Goal: Information Seeking & Learning: Learn about a topic

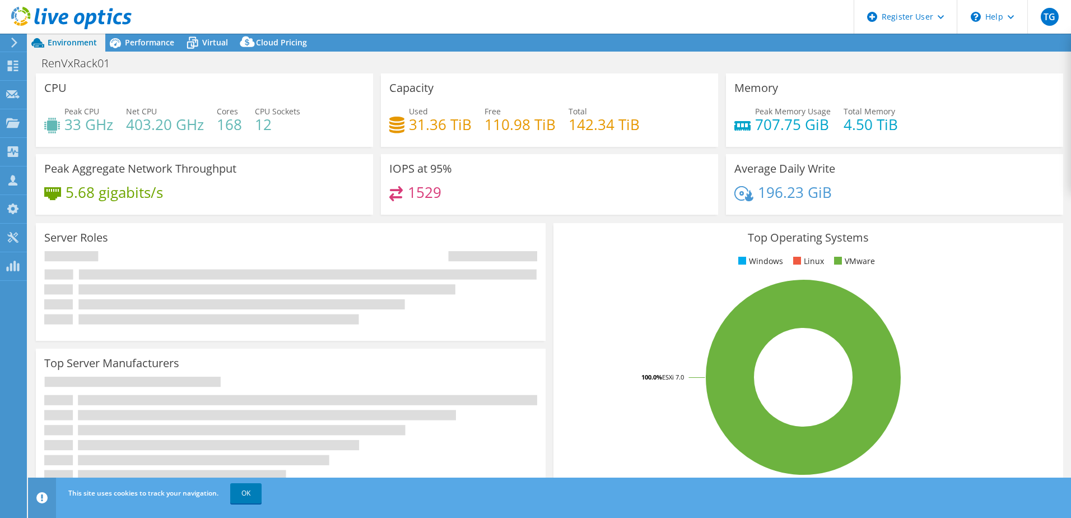
select select "USD"
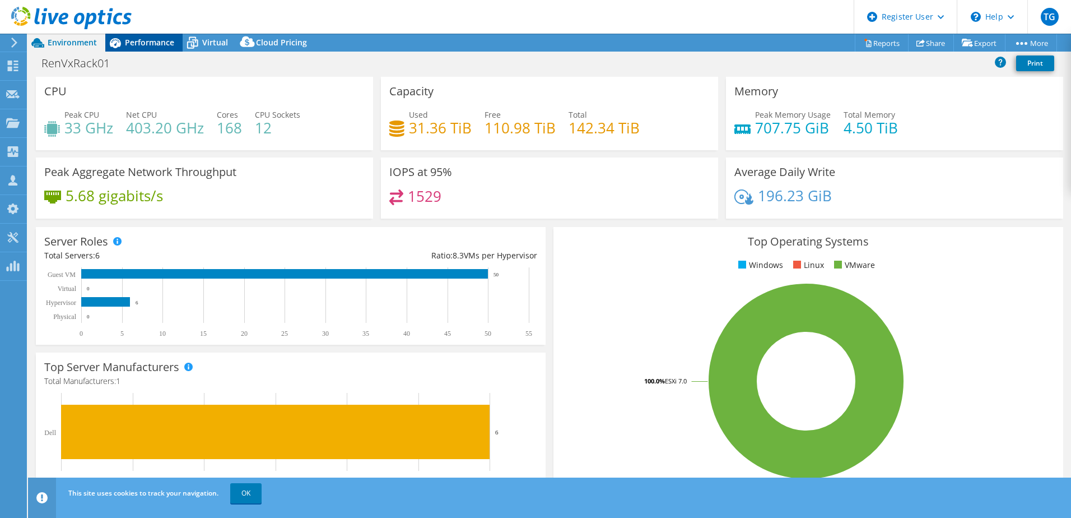
click at [149, 41] on span "Performance" at bounding box center [149, 42] width 49 height 11
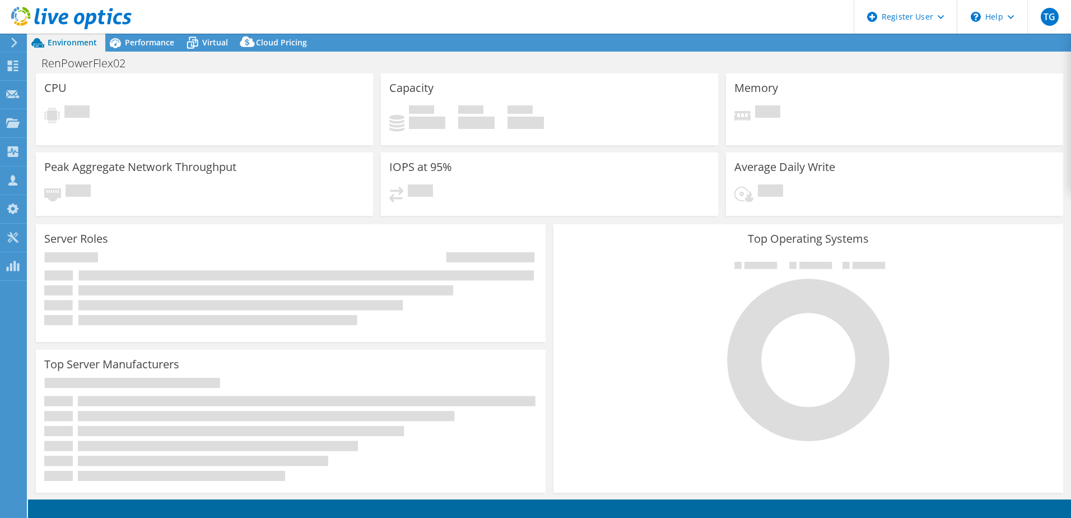
select select "USD"
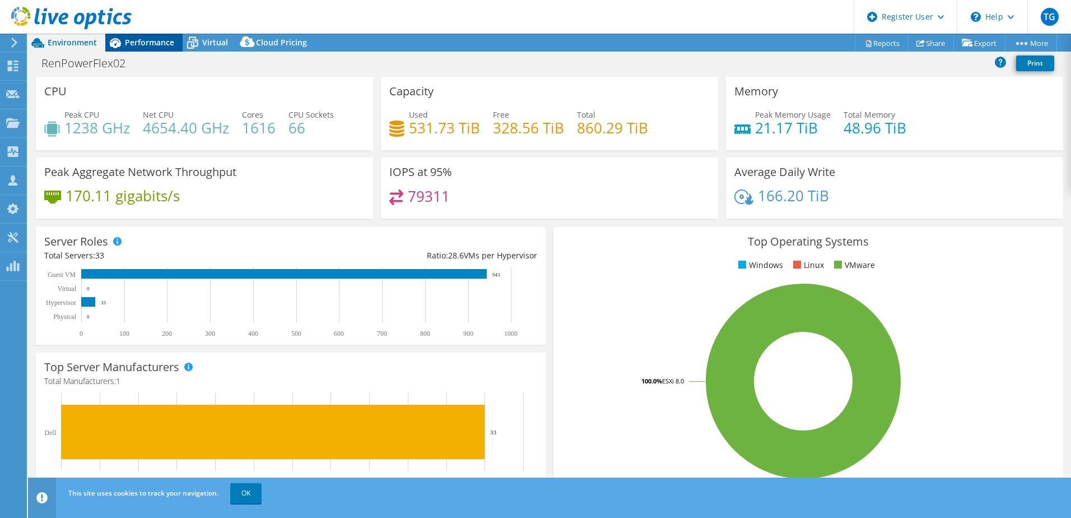
click at [155, 44] on span "Performance" at bounding box center [149, 42] width 49 height 11
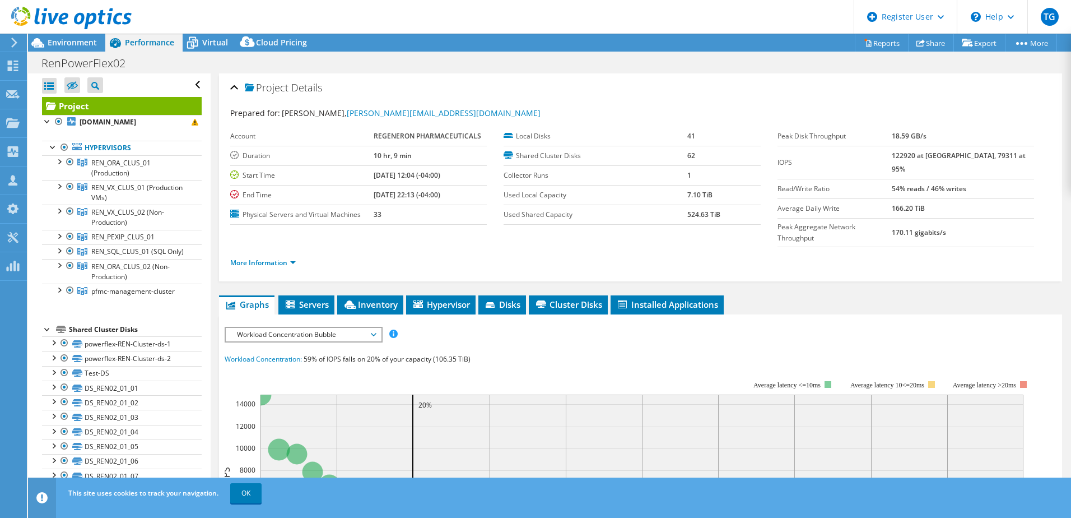
click at [44, 334] on div at bounding box center [47, 328] width 11 height 11
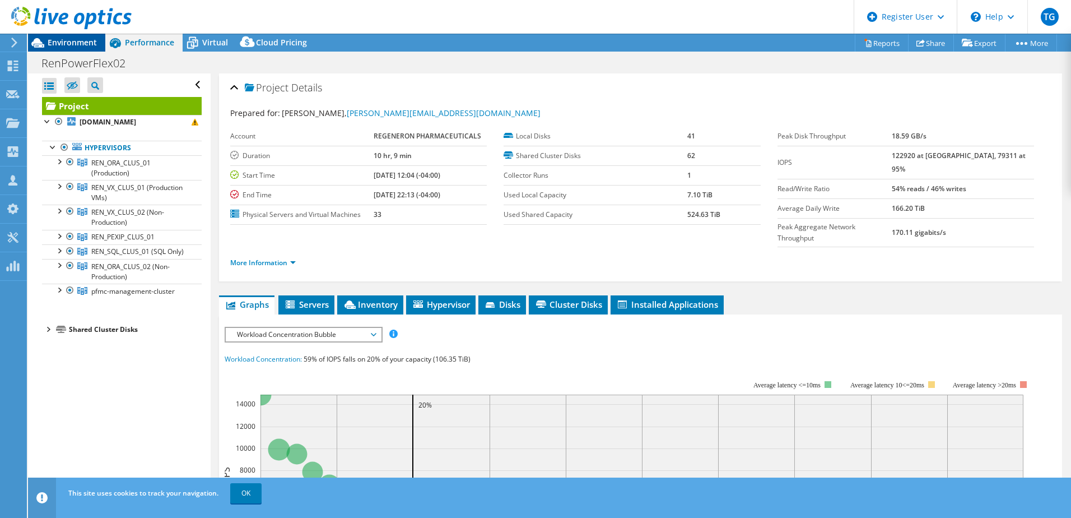
click at [80, 46] on span "Environment" at bounding box center [72, 42] width 49 height 11
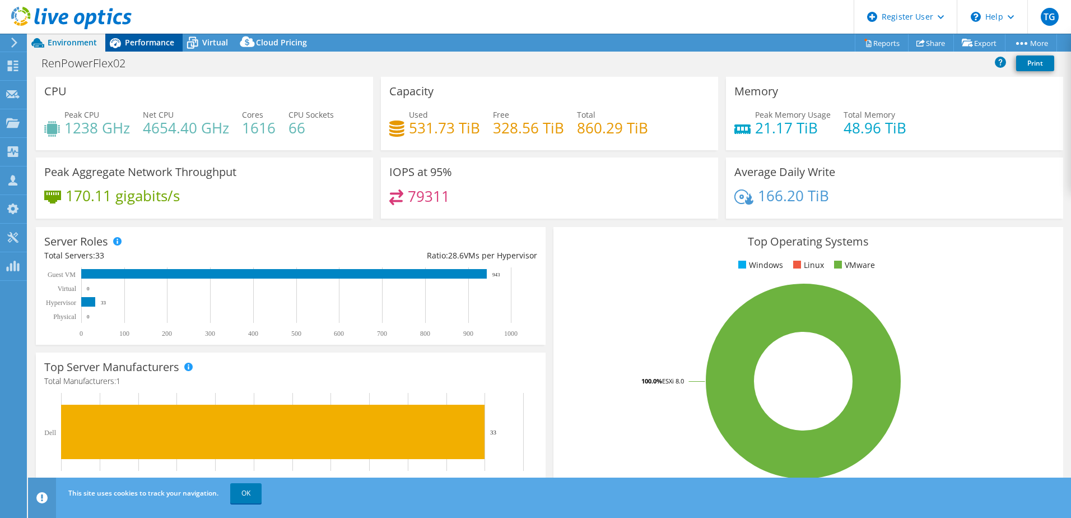
click at [157, 45] on span "Performance" at bounding box center [149, 42] width 49 height 11
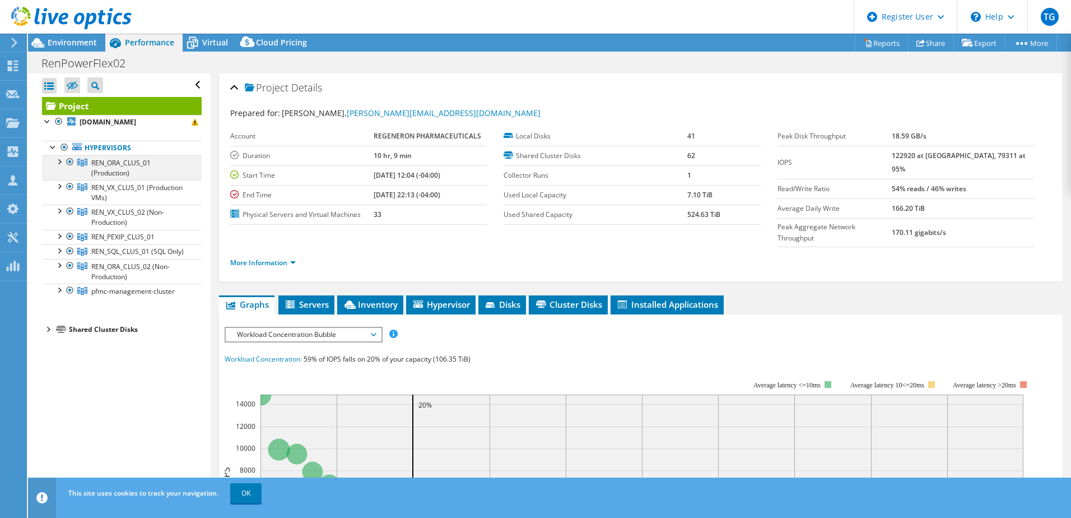
click at [58, 164] on div at bounding box center [58, 160] width 11 height 11
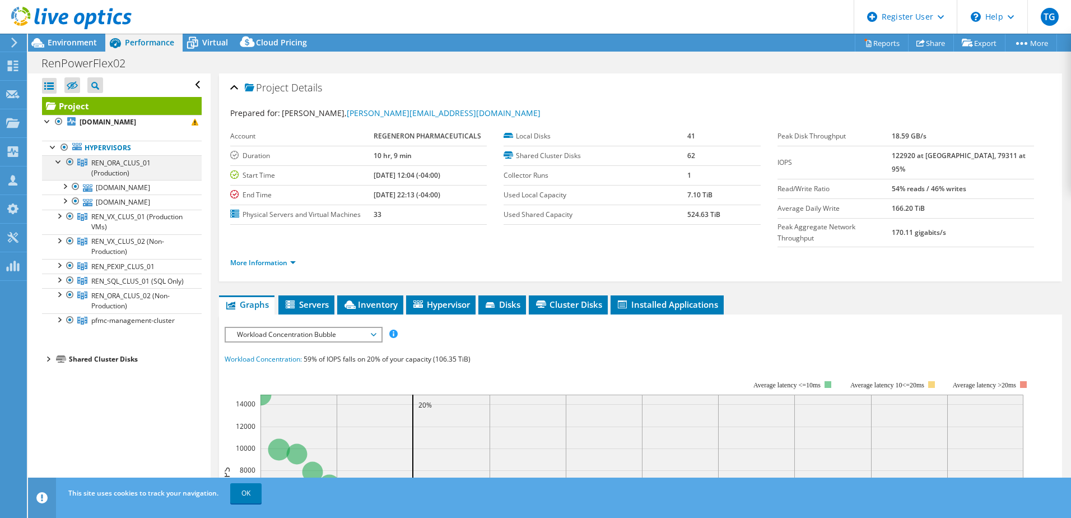
click at [58, 164] on div at bounding box center [58, 160] width 11 height 11
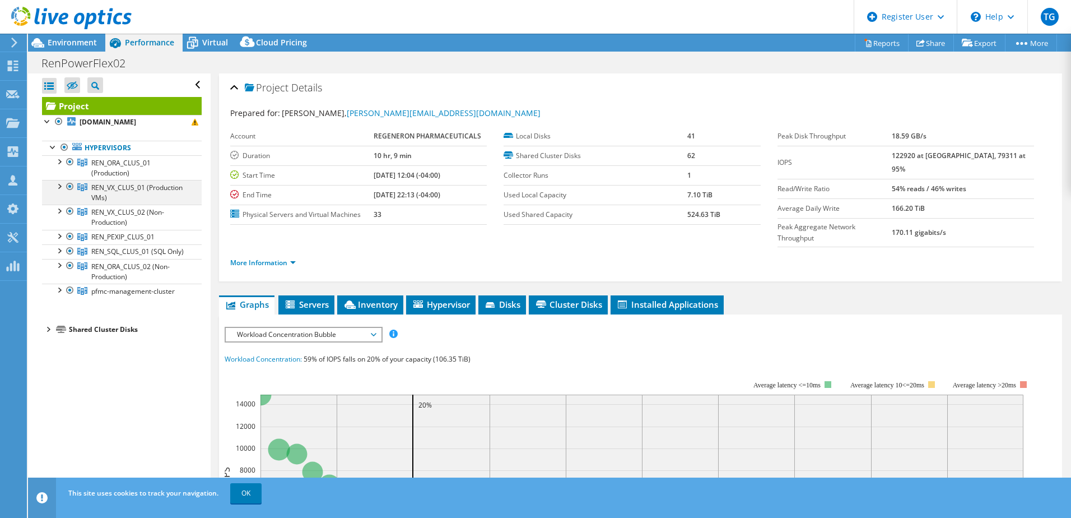
click at [58, 185] on div at bounding box center [58, 185] width 11 height 11
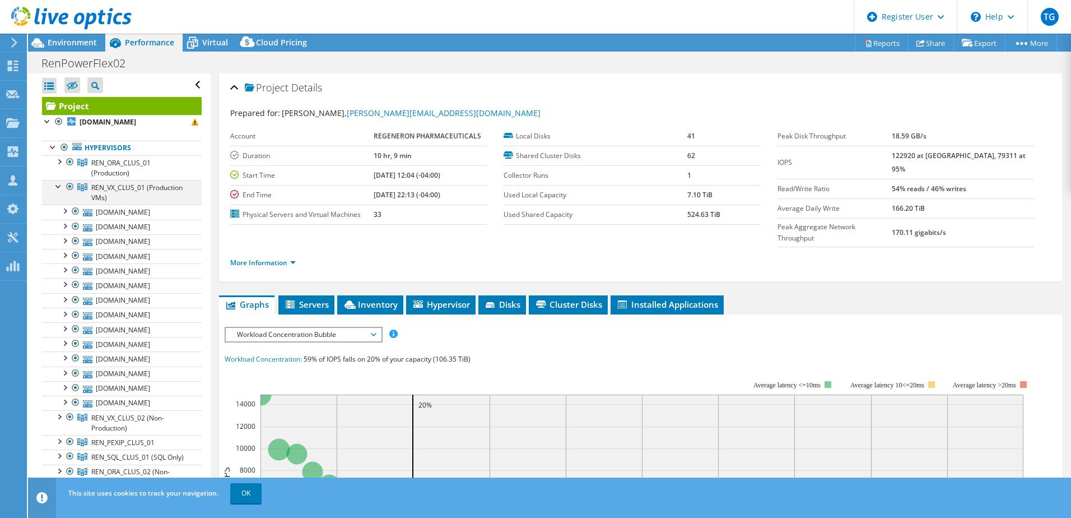
click at [58, 185] on div at bounding box center [58, 185] width 11 height 11
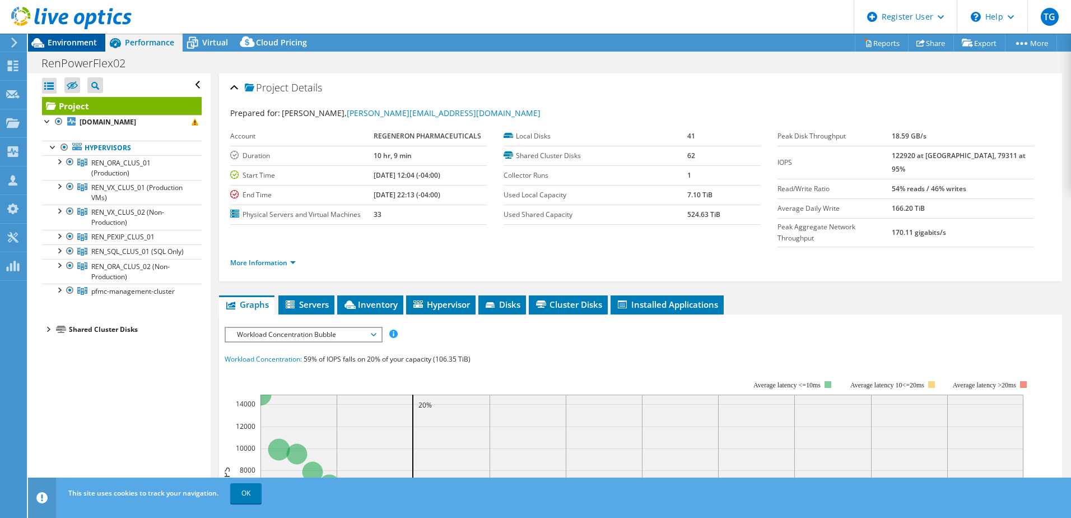
click at [71, 40] on span "Environment" at bounding box center [72, 42] width 49 height 11
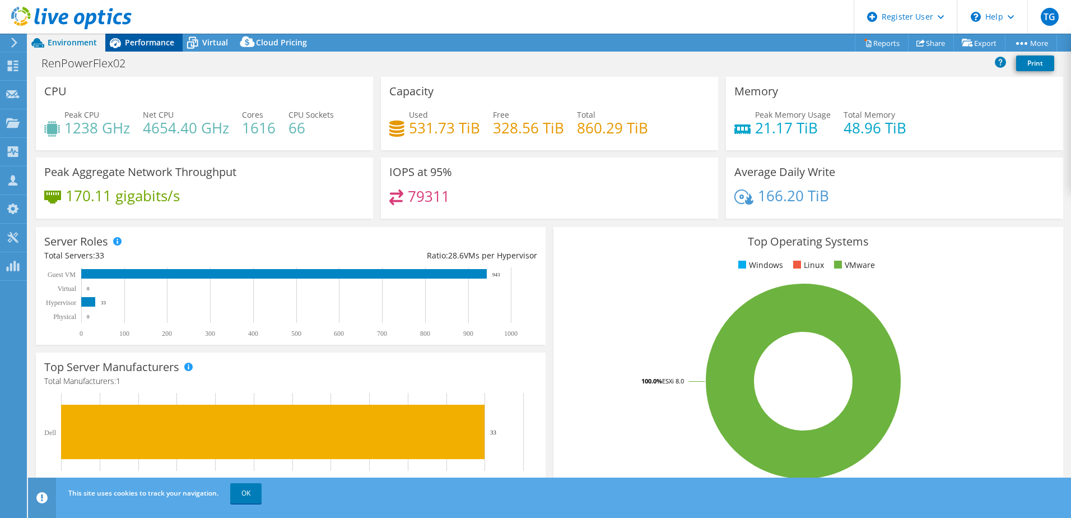
click at [138, 42] on span "Performance" at bounding box center [149, 42] width 49 height 11
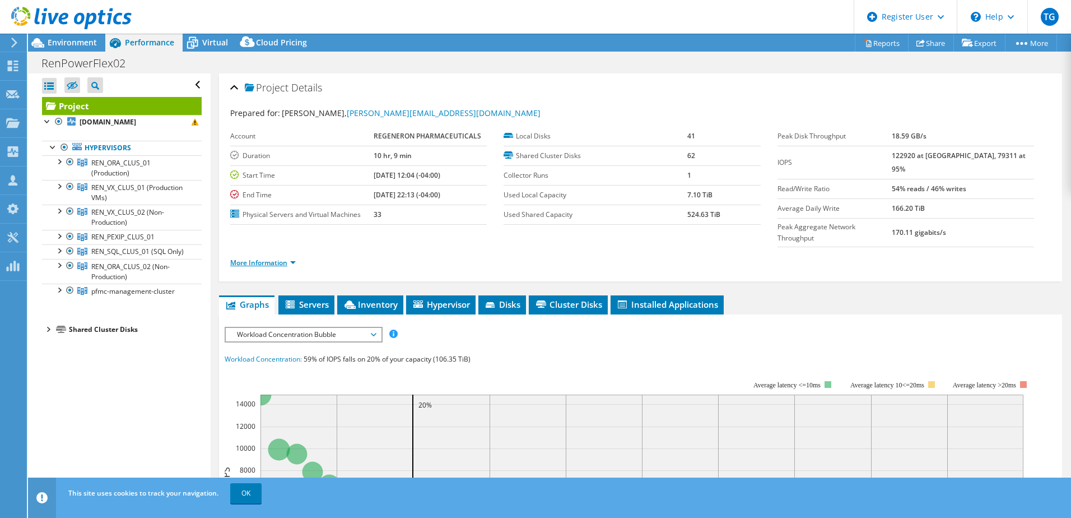
click at [291, 258] on link "More Information" at bounding box center [263, 263] width 66 height 10
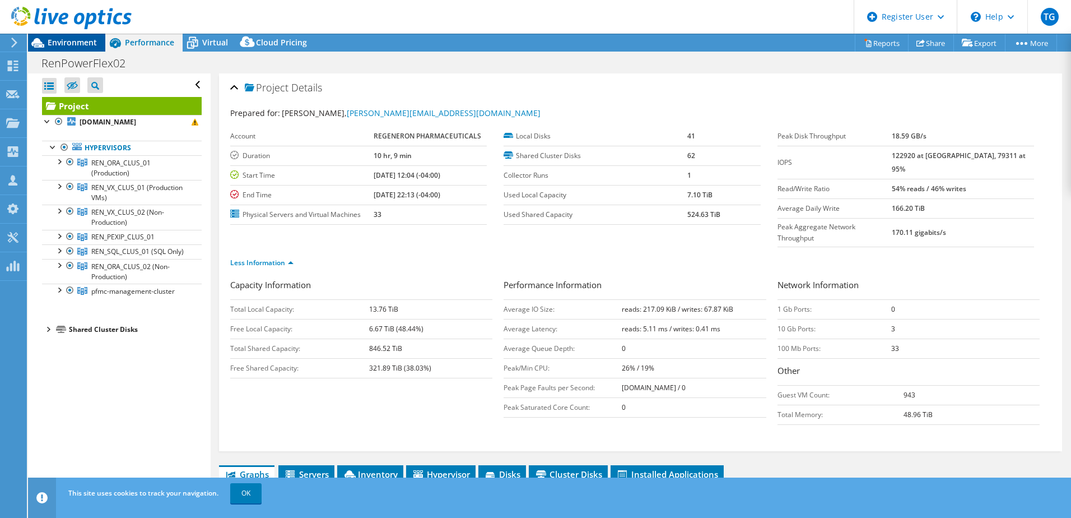
click at [64, 39] on span "Environment" at bounding box center [72, 42] width 49 height 11
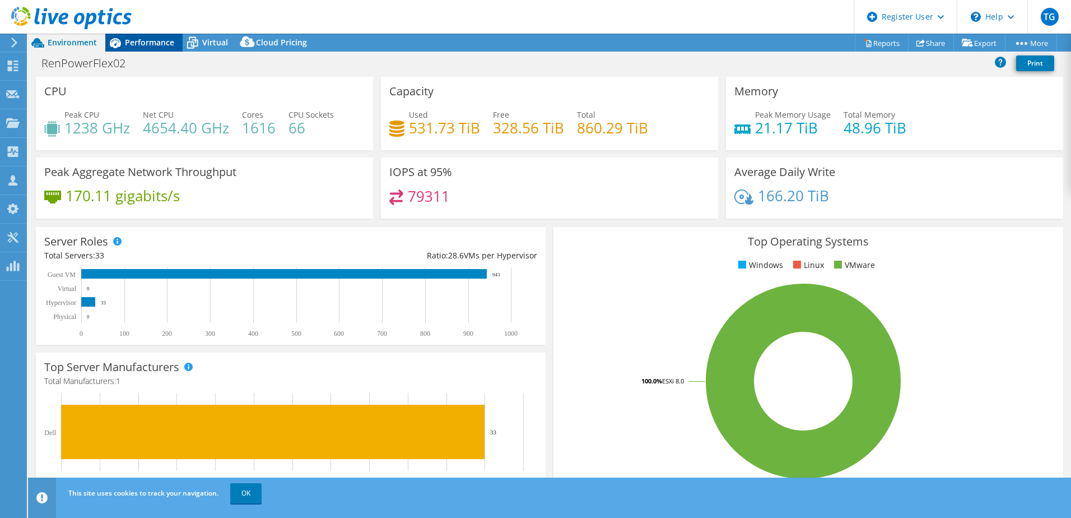
click at [143, 43] on span "Performance" at bounding box center [149, 42] width 49 height 11
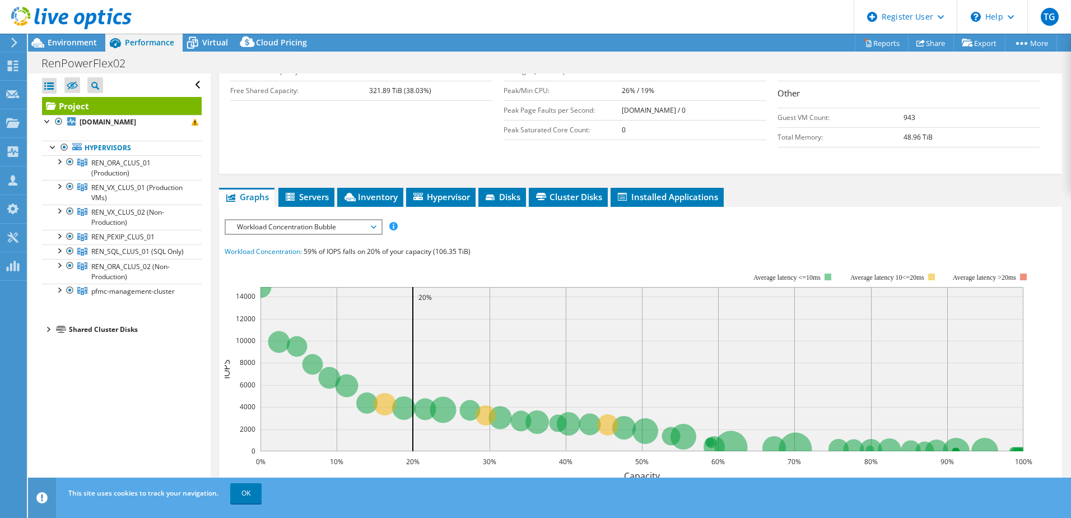
scroll to position [280, 0]
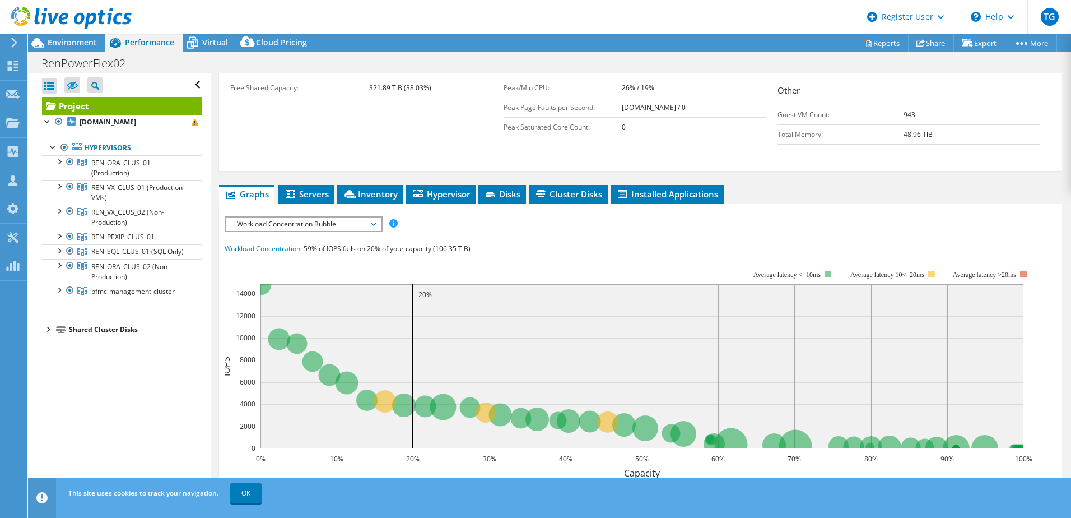
click at [377, 217] on span "Workload Concentration Bubble" at bounding box center [303, 223] width 155 height 13
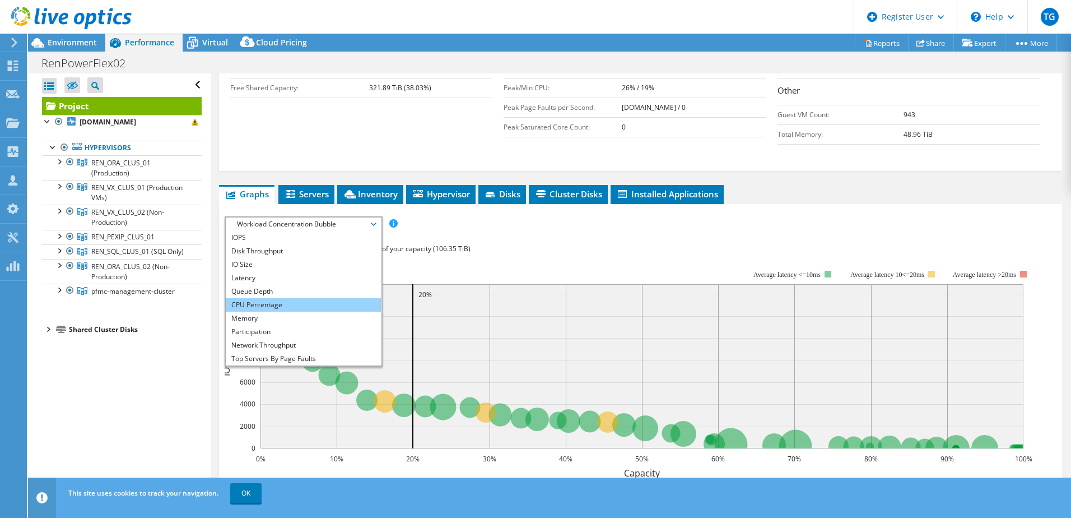
click at [266, 298] on li "CPU Percentage" at bounding box center [303, 304] width 155 height 13
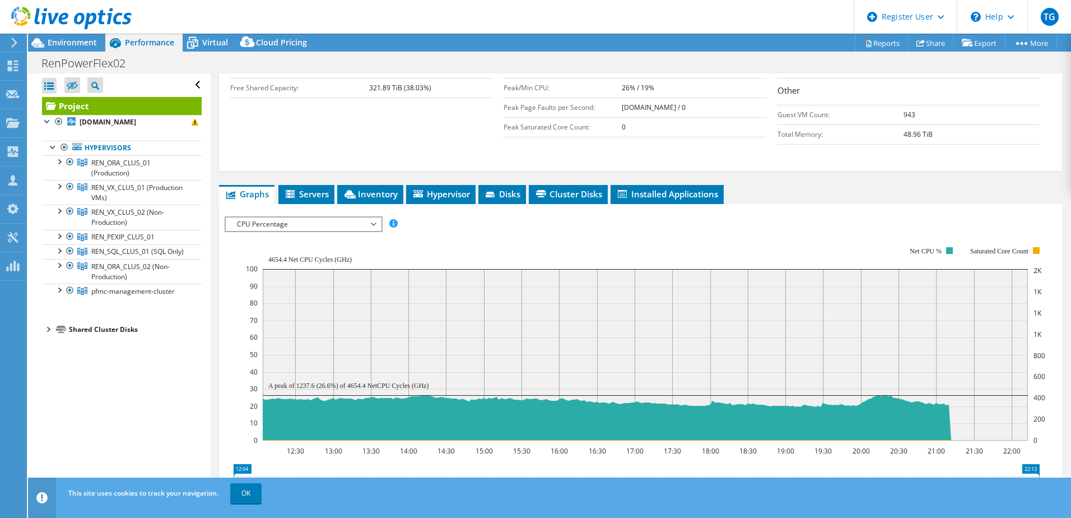
click at [375, 217] on span "CPU Percentage" at bounding box center [303, 223] width 144 height 13
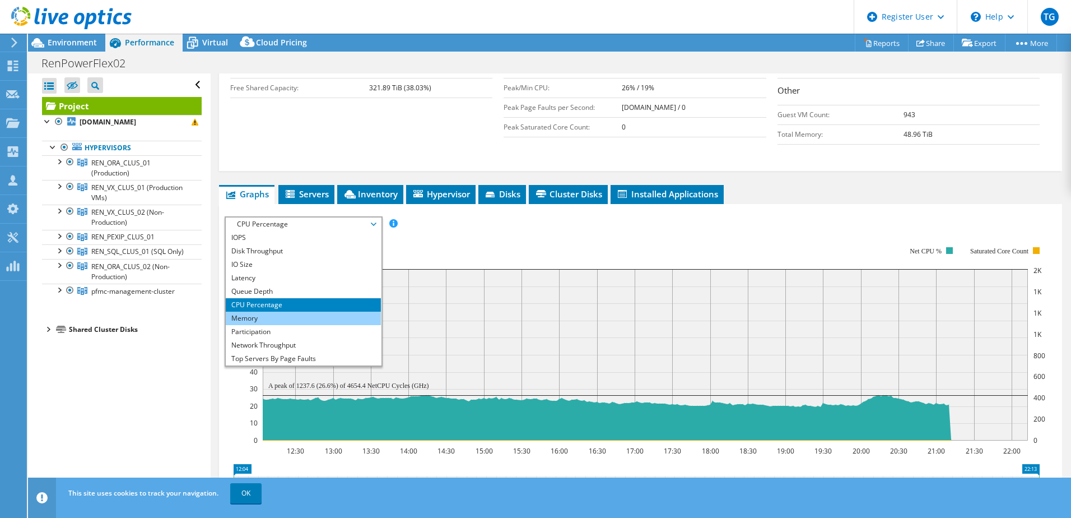
click at [268, 311] on li "Memory" at bounding box center [303, 317] width 155 height 13
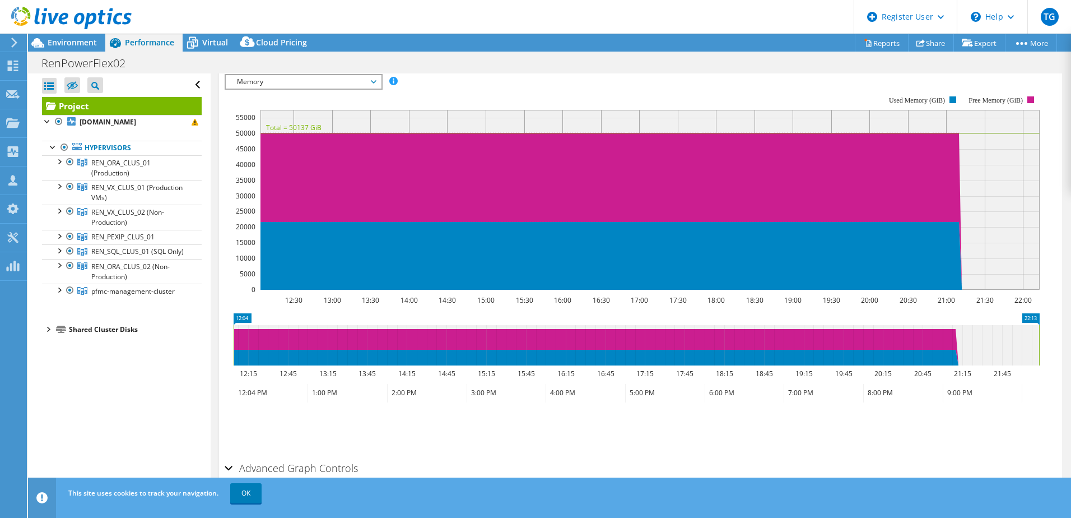
scroll to position [438, 0]
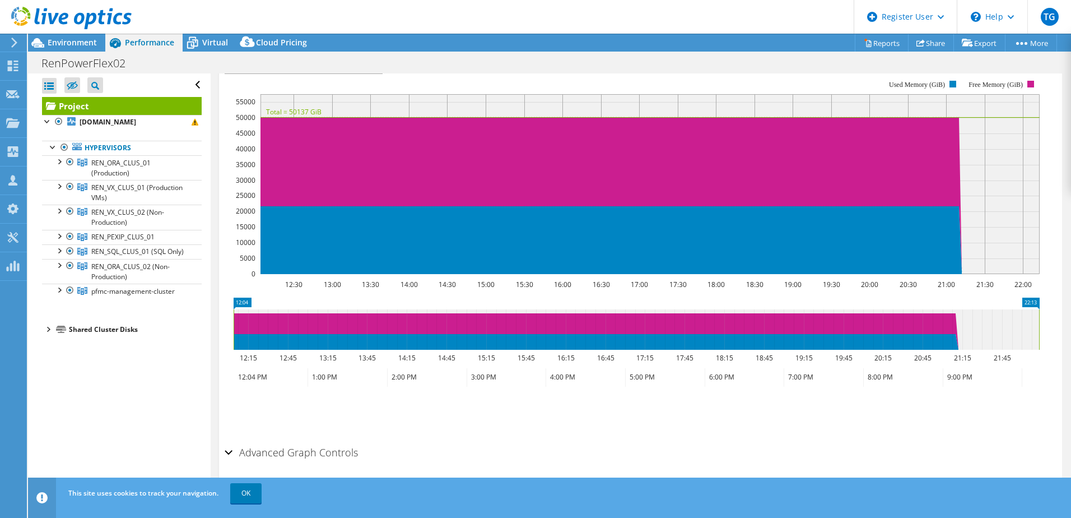
click at [225, 441] on div "Advanced Graph Controls" at bounding box center [641, 453] width 832 height 24
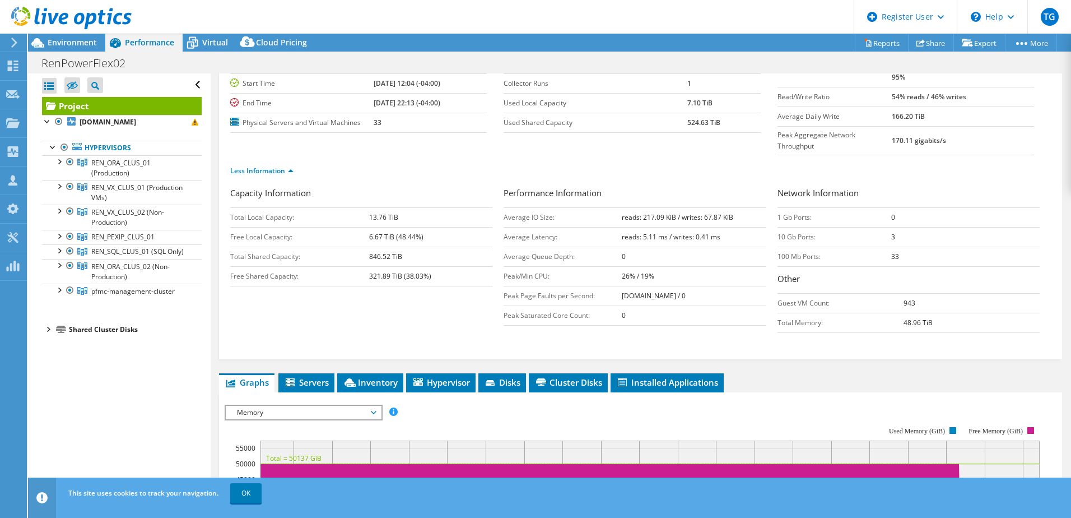
scroll to position [91, 0]
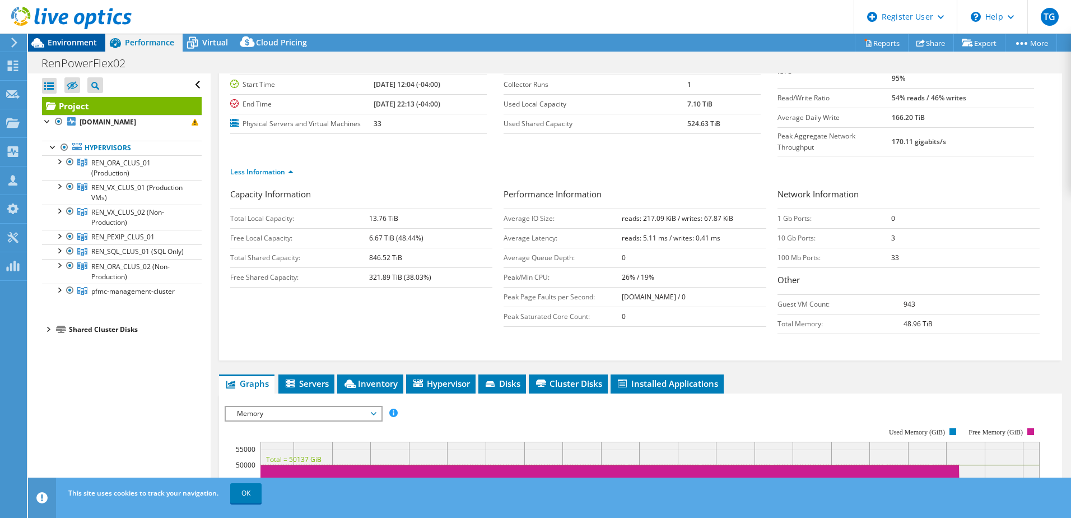
click at [87, 42] on span "Environment" at bounding box center [72, 42] width 49 height 11
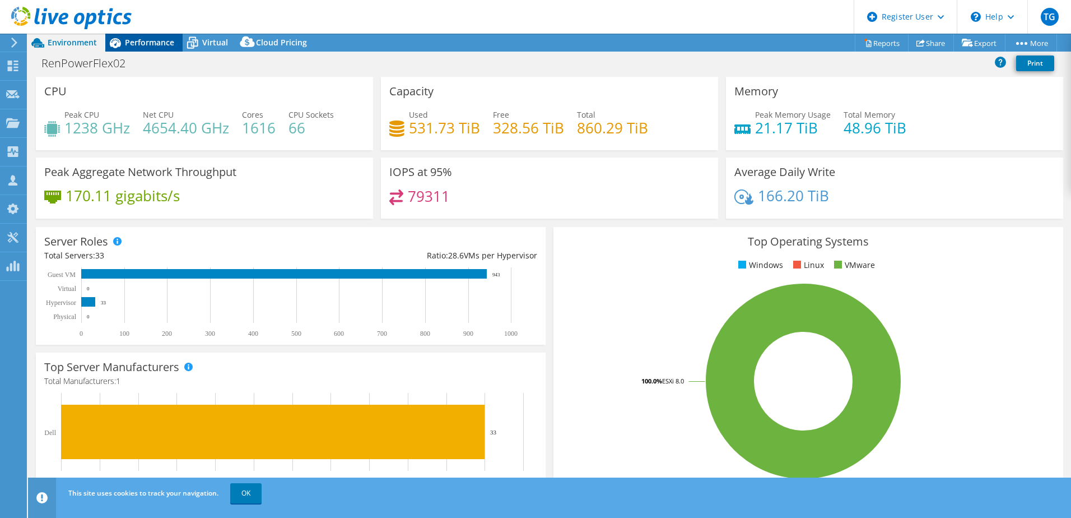
click at [134, 35] on div "Performance" at bounding box center [143, 43] width 77 height 18
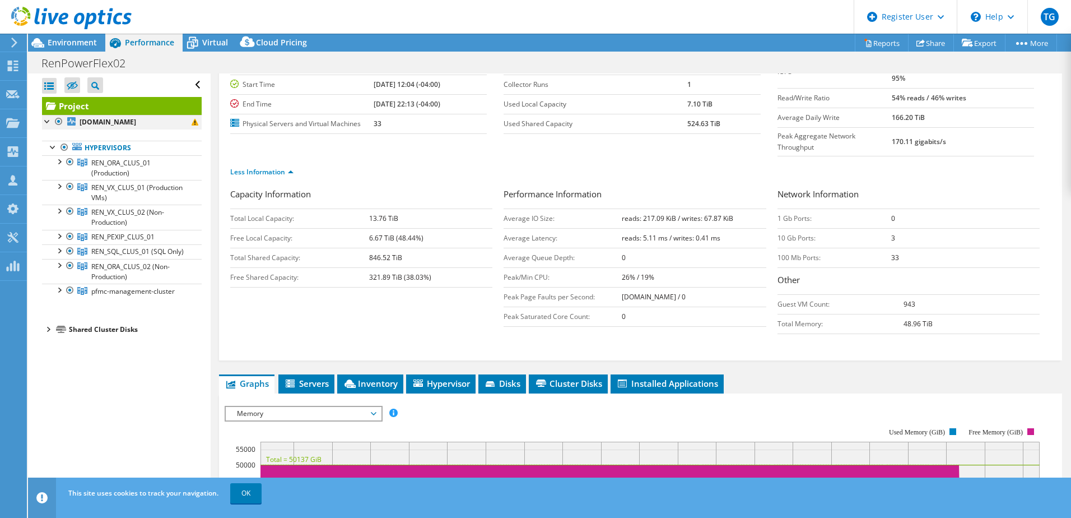
click at [45, 123] on div at bounding box center [47, 120] width 11 height 11
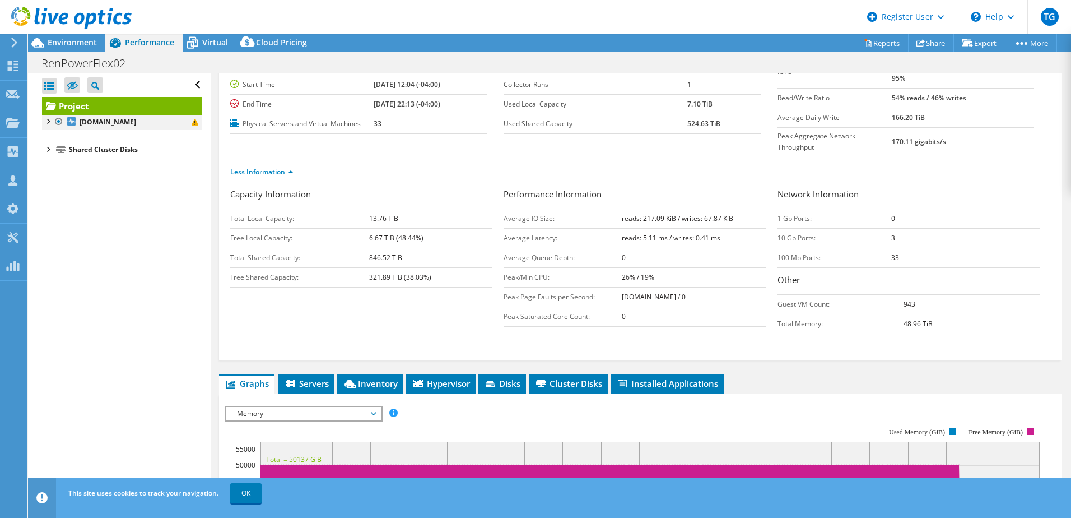
click at [45, 123] on div at bounding box center [47, 120] width 11 height 11
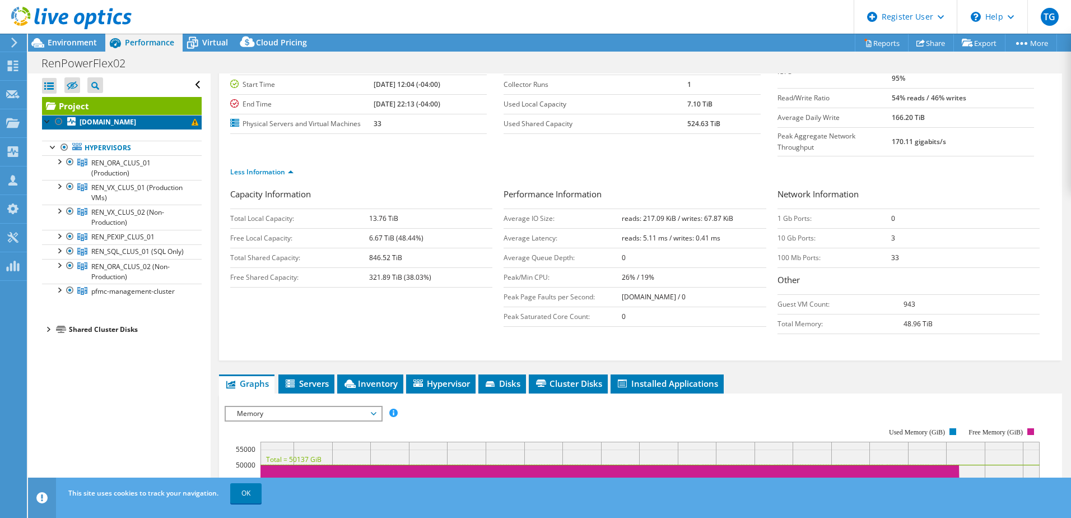
click at [192, 121] on span at bounding box center [195, 122] width 7 height 7
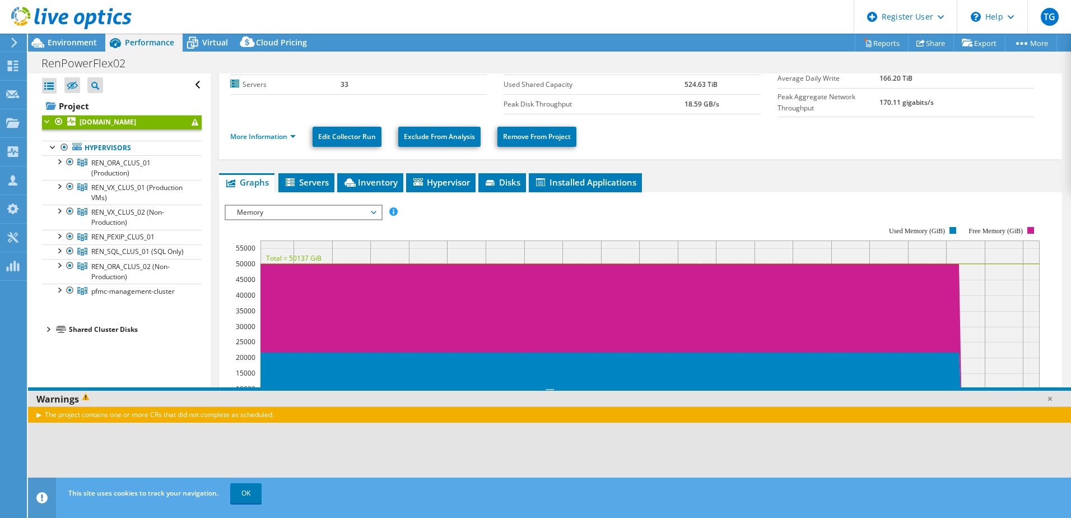
click at [192, 121] on span at bounding box center [195, 122] width 7 height 7
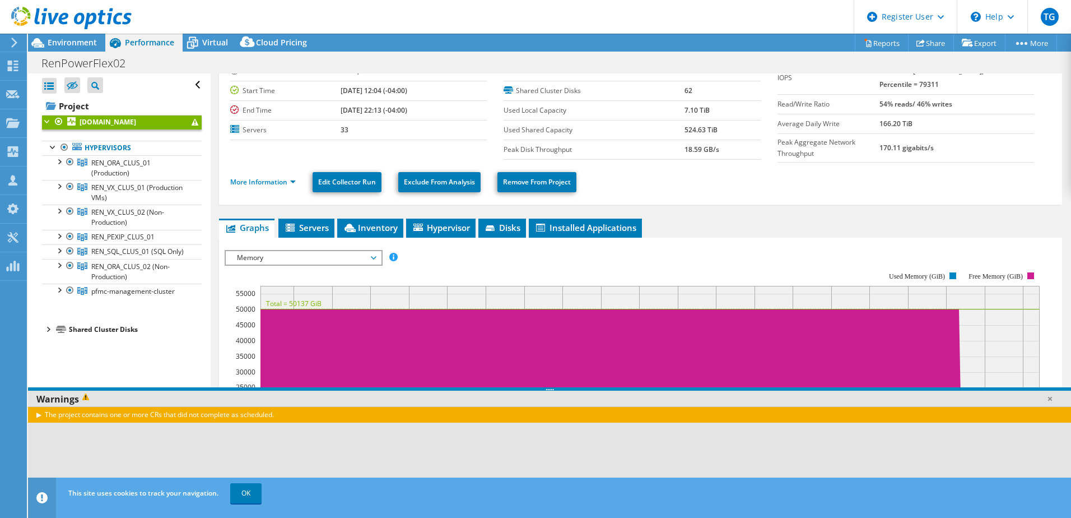
scroll to position [0, 0]
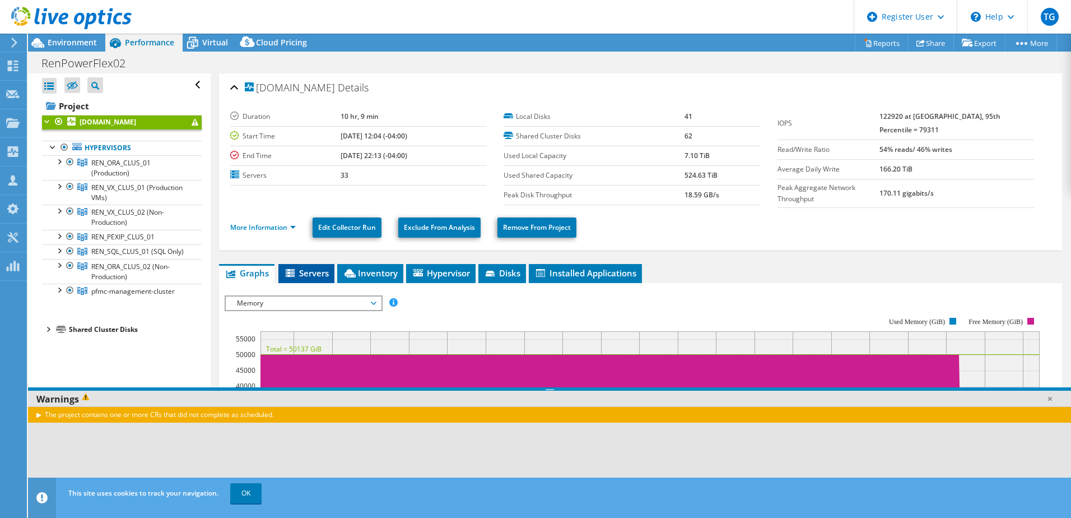
click at [309, 267] on span "Servers" at bounding box center [306, 272] width 45 height 11
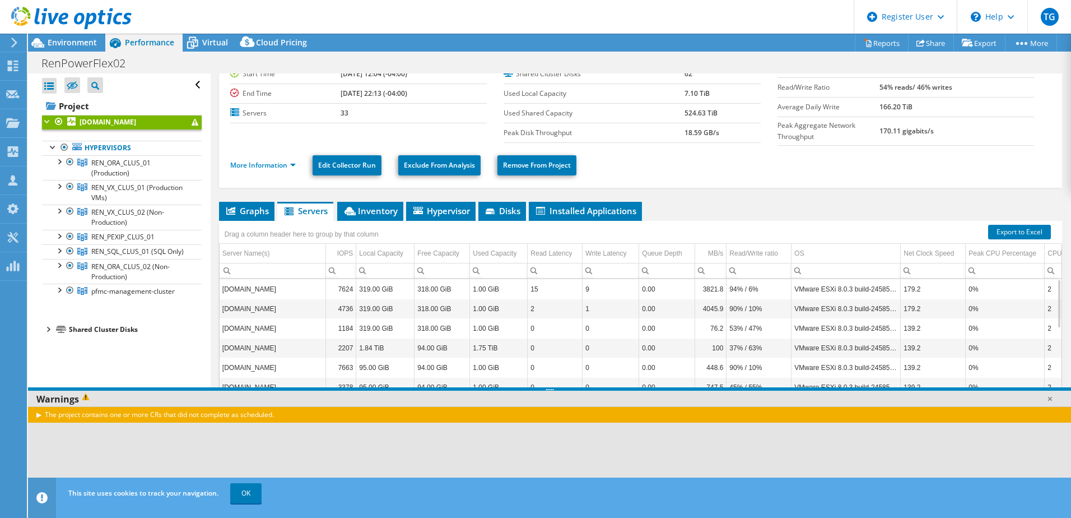
scroll to position [65, 0]
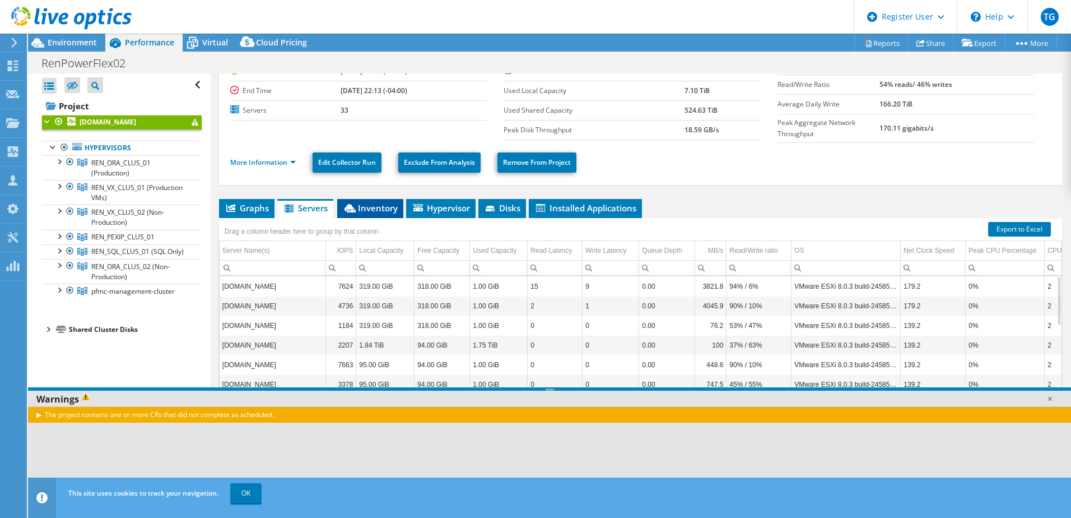
click at [361, 202] on span "Inventory" at bounding box center [370, 207] width 55 height 11
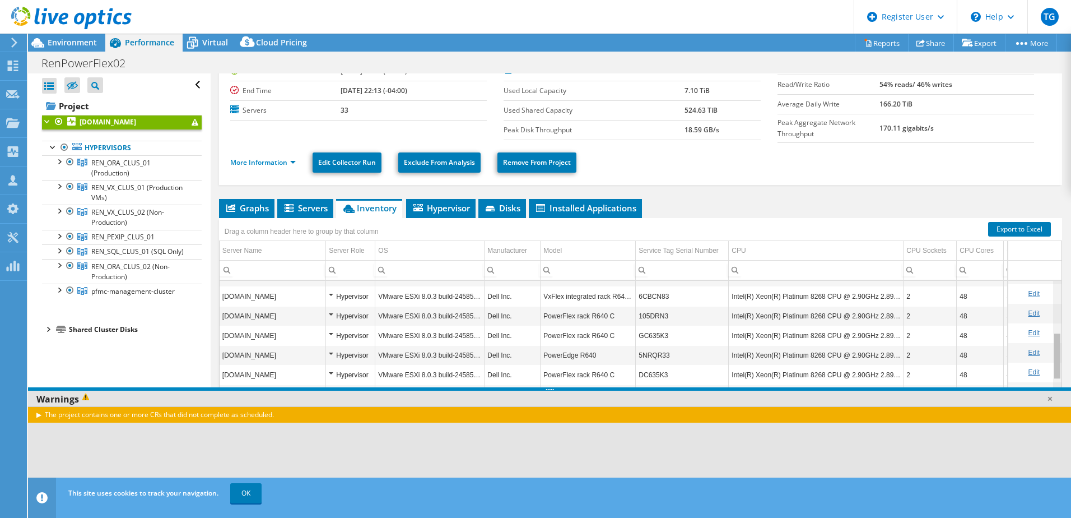
scroll to position [0, 0]
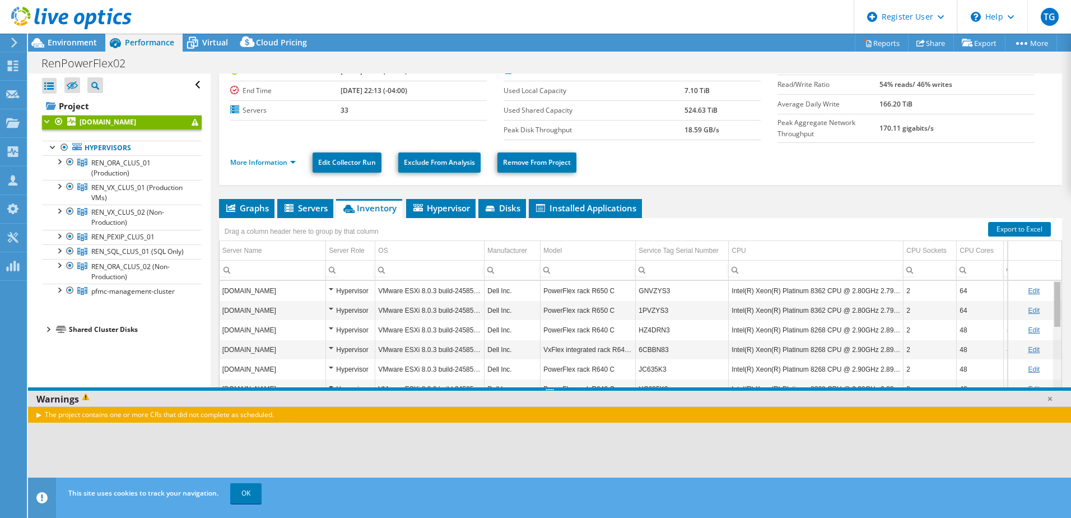
drag, startPoint x: 1049, startPoint y: 297, endPoint x: 1067, endPoint y: 273, distance: 30.0
click at [1067, 273] on body "TG Dell User [PERSON_NAME] [PERSON_NAME][DOMAIN_NAME][EMAIL_ADDRESS][DOMAIN_NAM…" at bounding box center [535, 259] width 1071 height 518
click at [456, 208] on span "Hypervisor" at bounding box center [441, 207] width 58 height 11
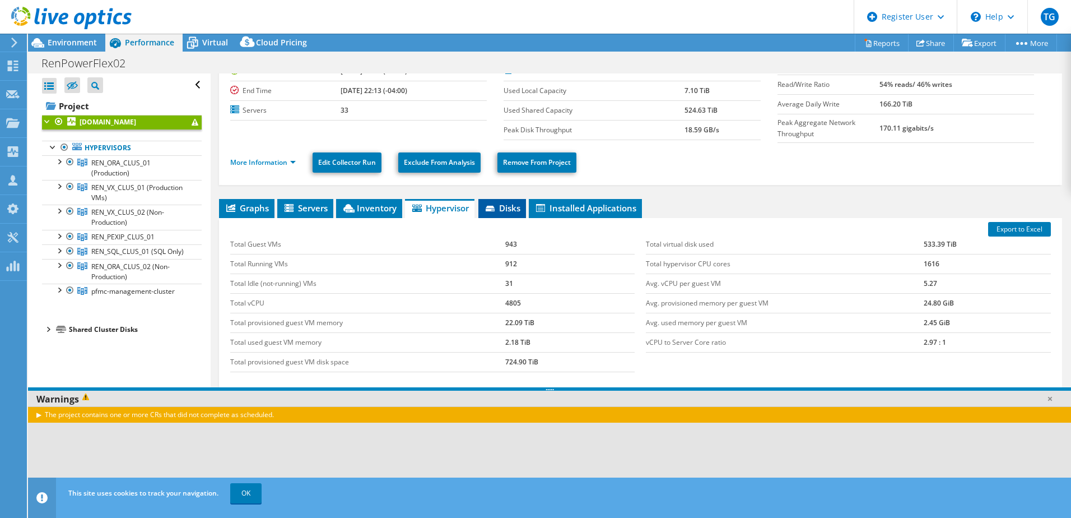
click at [514, 204] on span "Disks" at bounding box center [502, 207] width 36 height 11
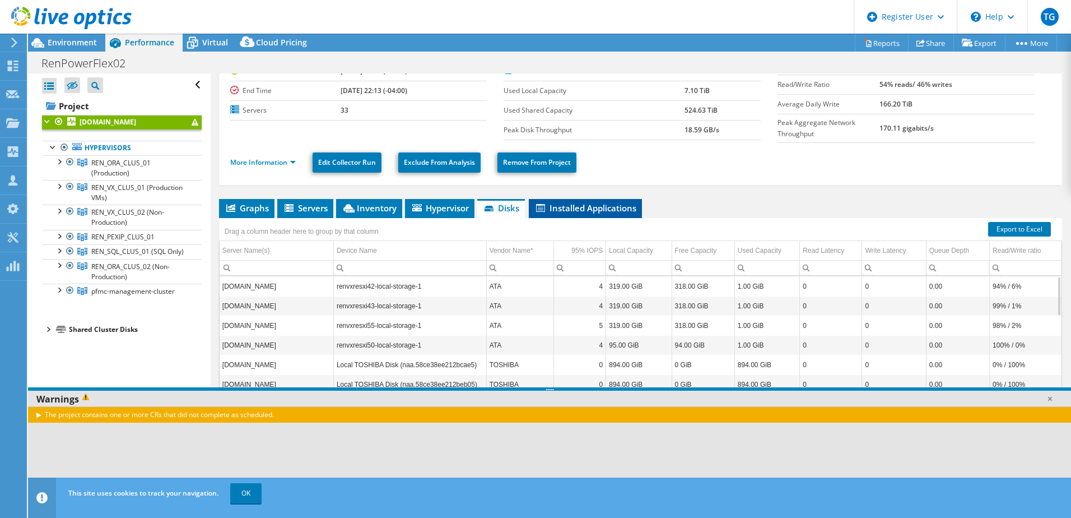
click at [575, 207] on span "Installed Applications" at bounding box center [585, 207] width 102 height 11
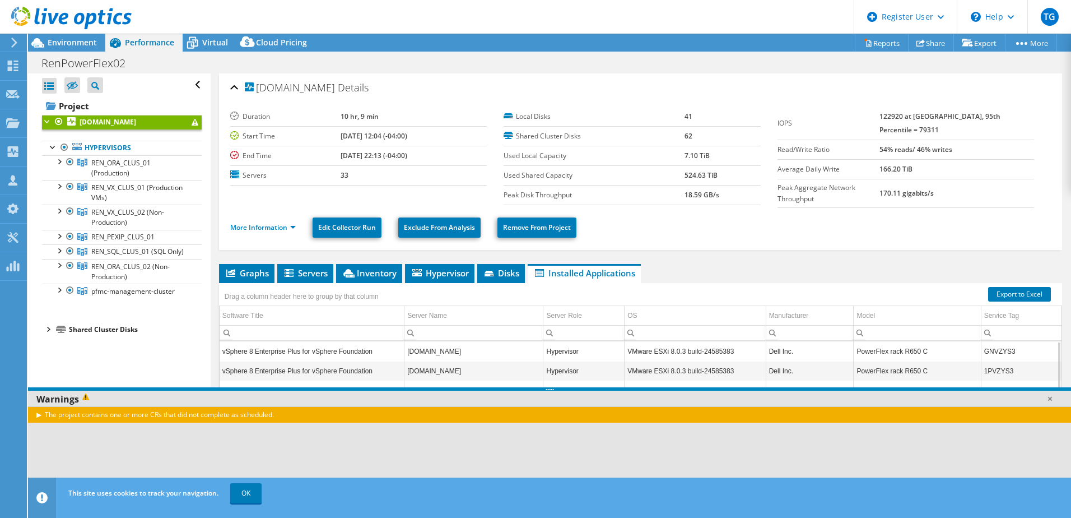
scroll to position [65, 0]
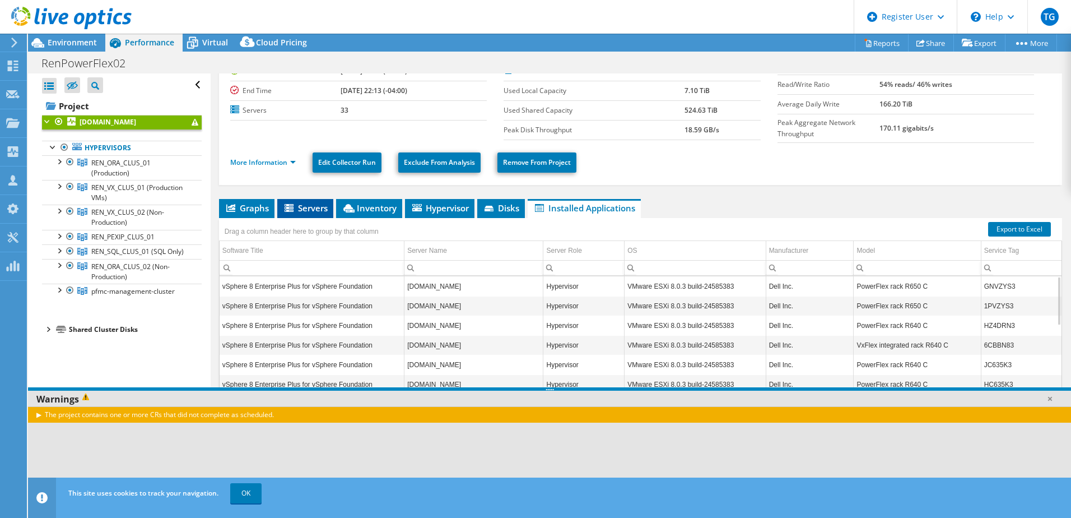
click at [318, 202] on span "Servers" at bounding box center [305, 207] width 45 height 11
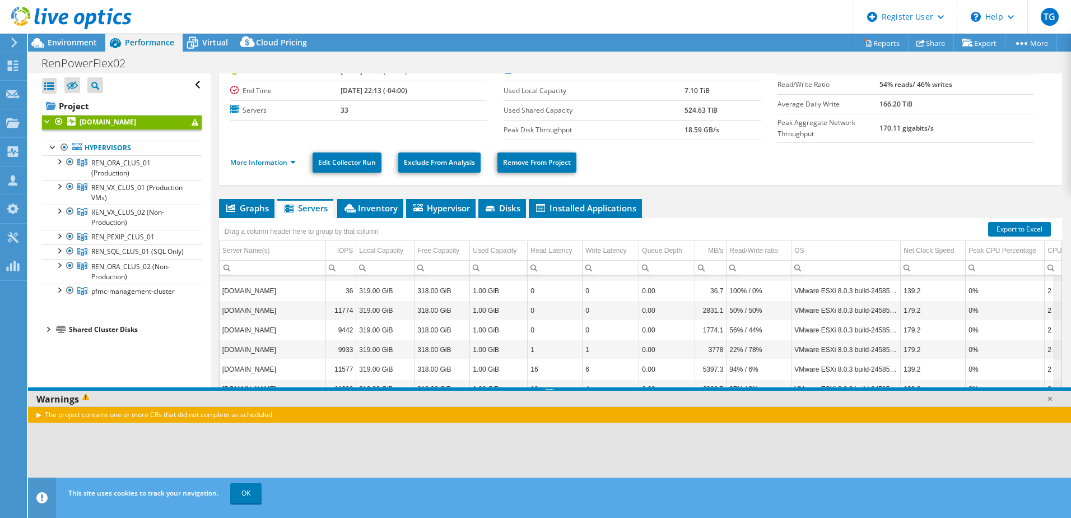
scroll to position [473, 0]
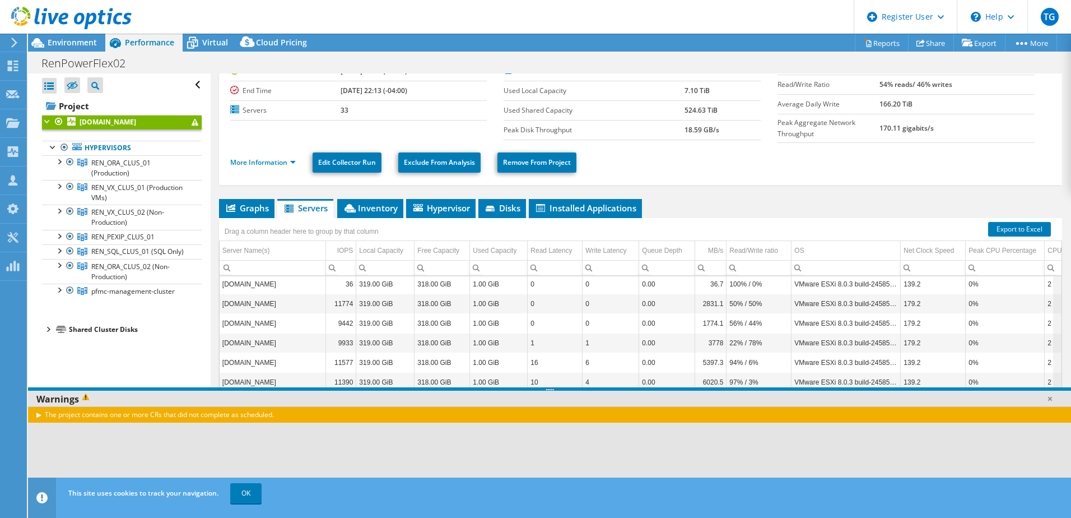
drag, startPoint x: 1050, startPoint y: 299, endPoint x: 1042, endPoint y: 452, distance: 153.7
click at [1045, 451] on body "TG Dell User [PERSON_NAME] [PERSON_NAME][DOMAIN_NAME][EMAIL_ADDRESS][DOMAIN_NAM…" at bounding box center [535, 259] width 1071 height 518
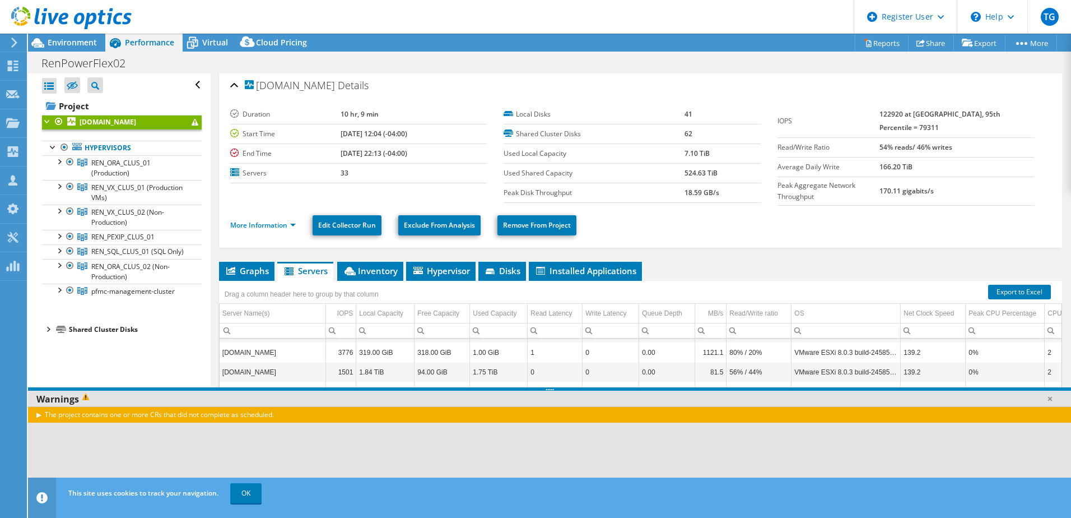
scroll to position [0, 0]
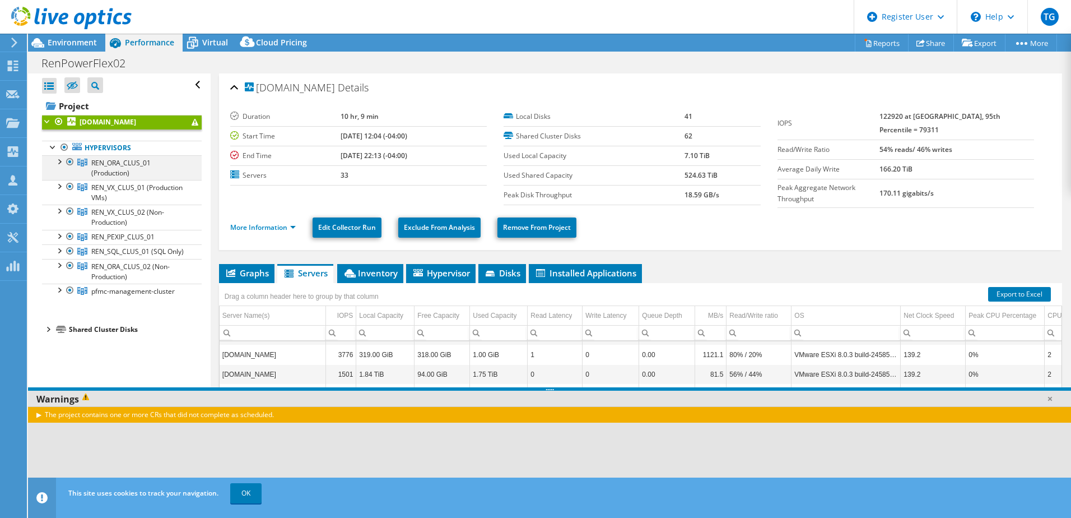
click at [58, 161] on div at bounding box center [58, 160] width 11 height 11
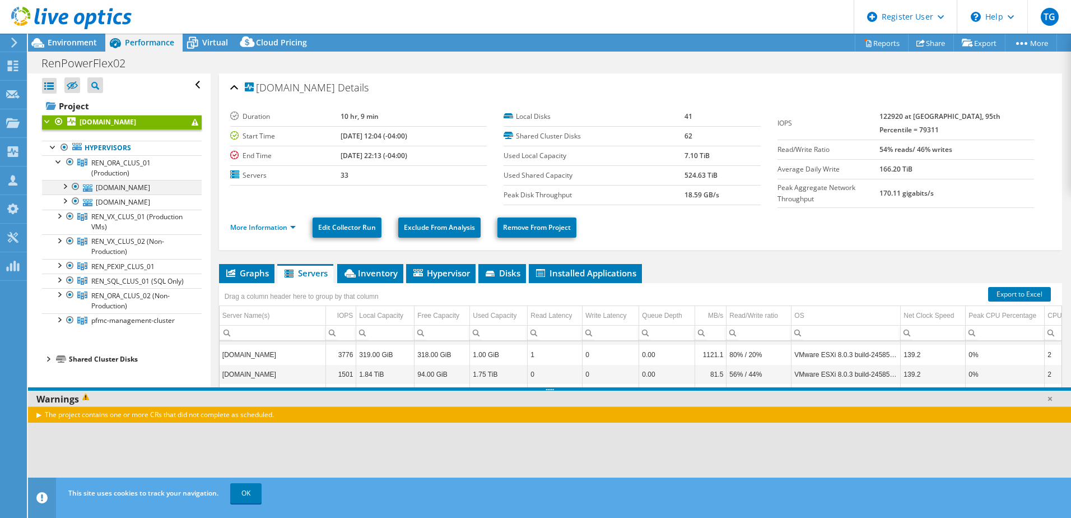
click at [64, 189] on div at bounding box center [64, 185] width 11 height 11
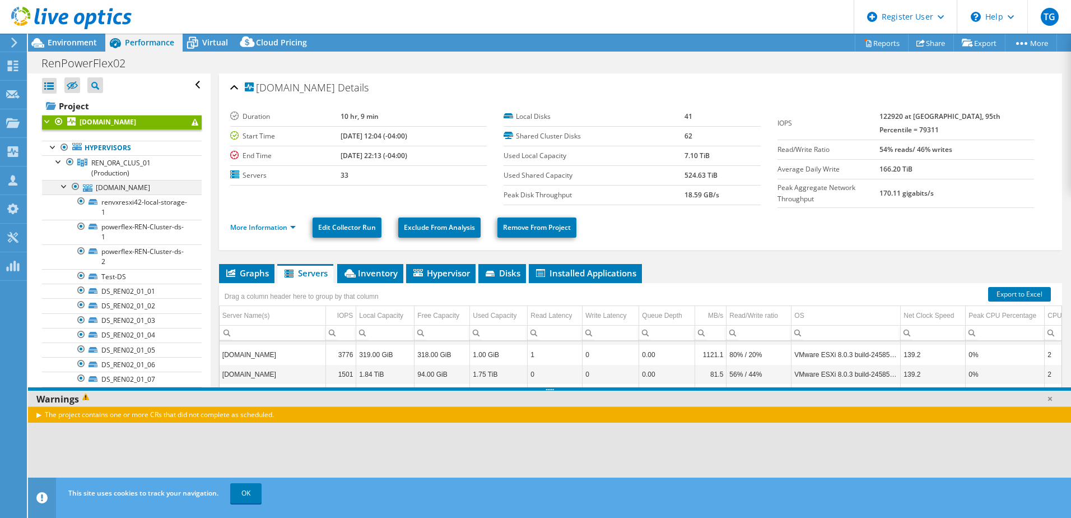
click at [64, 189] on div at bounding box center [64, 185] width 11 height 11
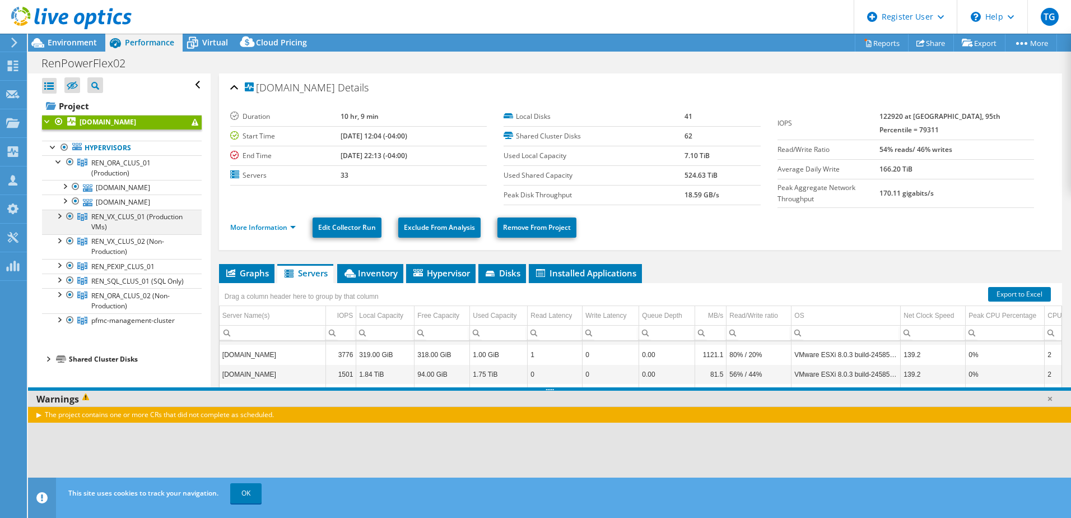
click at [62, 215] on div at bounding box center [58, 214] width 11 height 11
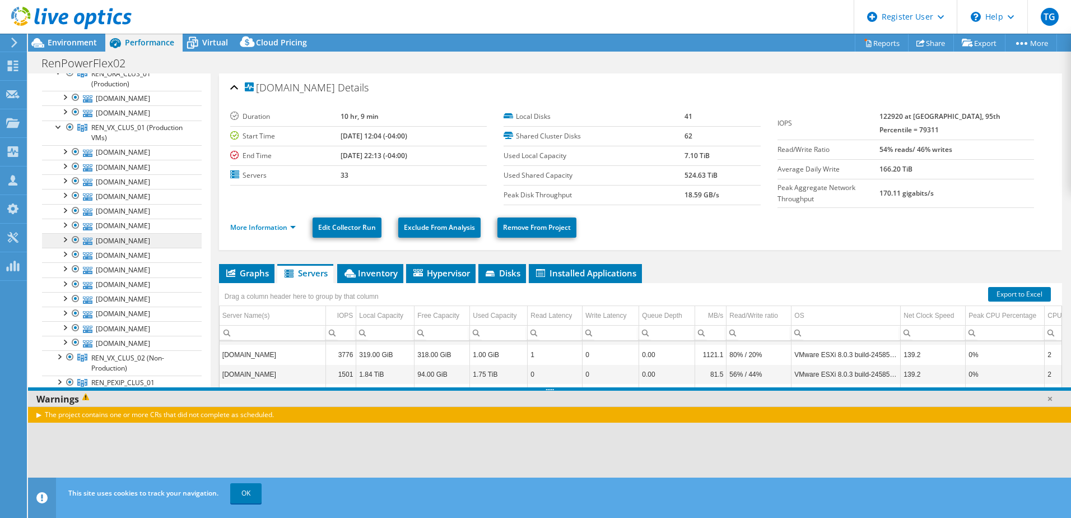
scroll to position [99, 0]
click at [57, 120] on div at bounding box center [58, 125] width 11 height 11
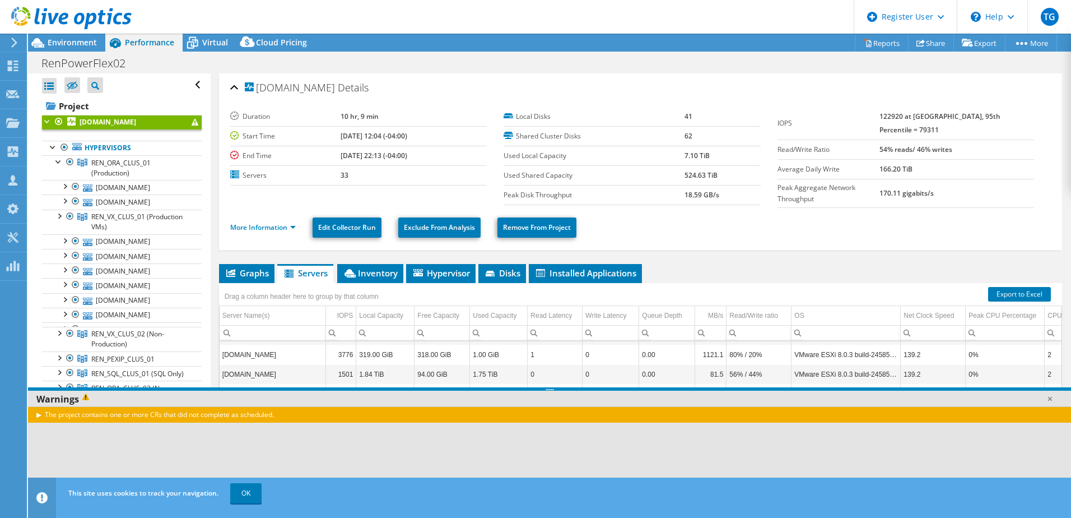
scroll to position [0, 0]
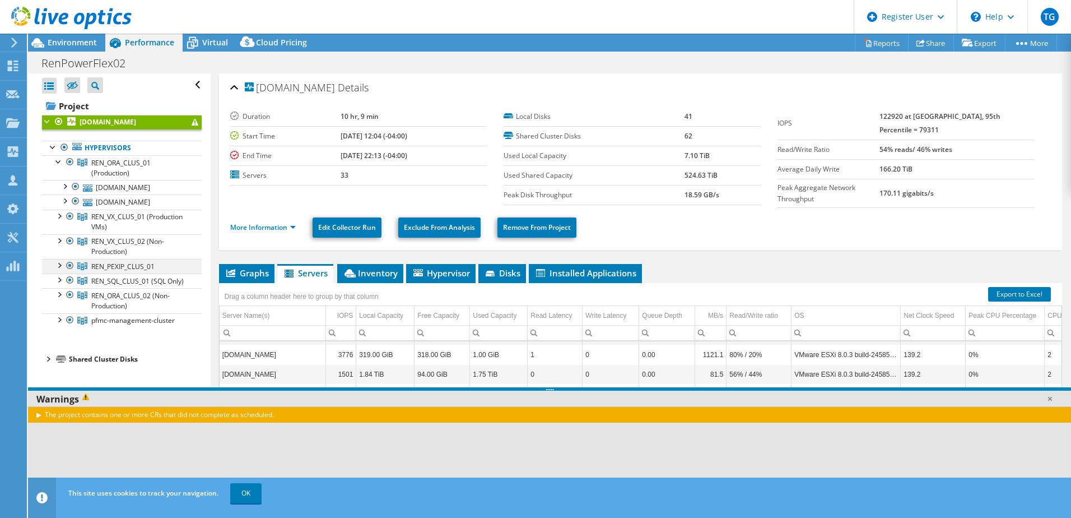
click at [62, 266] on div at bounding box center [58, 264] width 11 height 11
click at [57, 313] on div at bounding box center [58, 308] width 11 height 11
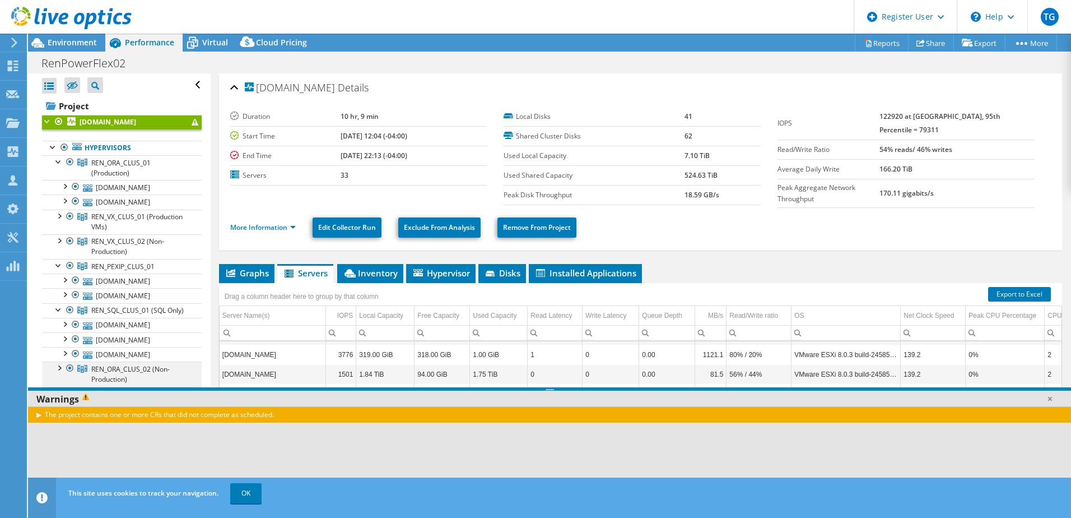
click at [58, 372] on div at bounding box center [58, 366] width 11 height 11
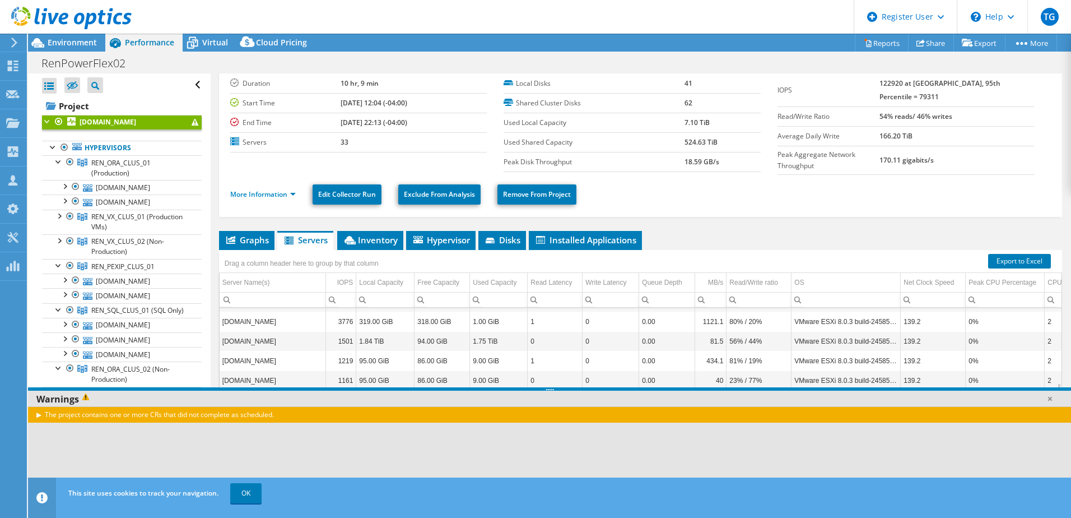
scroll to position [65, 0]
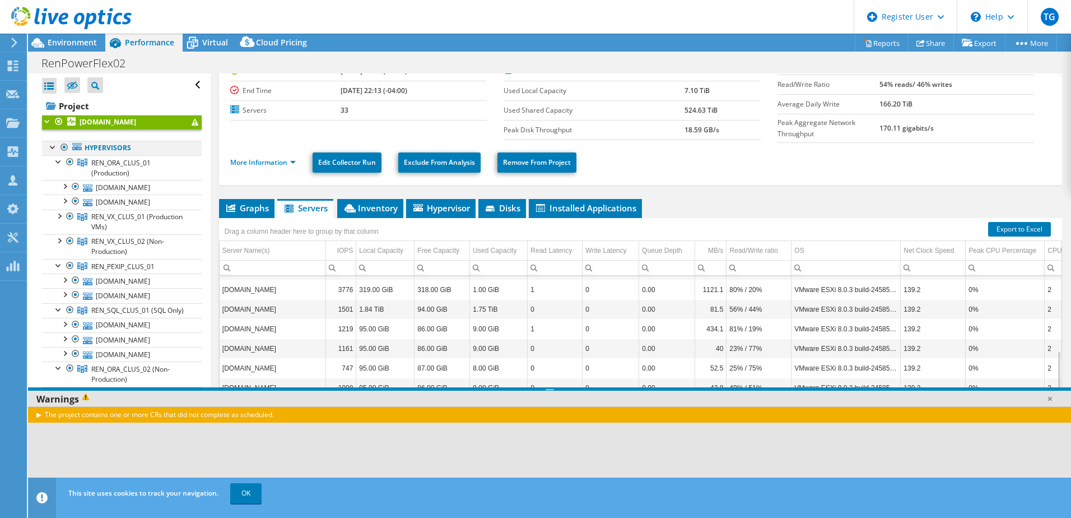
click at [54, 144] on div at bounding box center [53, 146] width 11 height 11
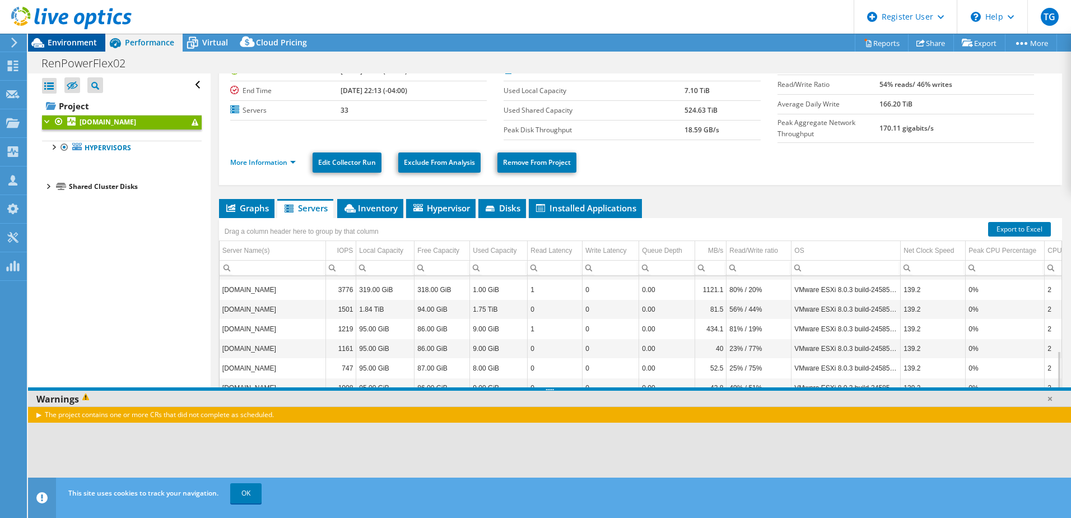
click at [58, 40] on span "Environment" at bounding box center [72, 42] width 49 height 11
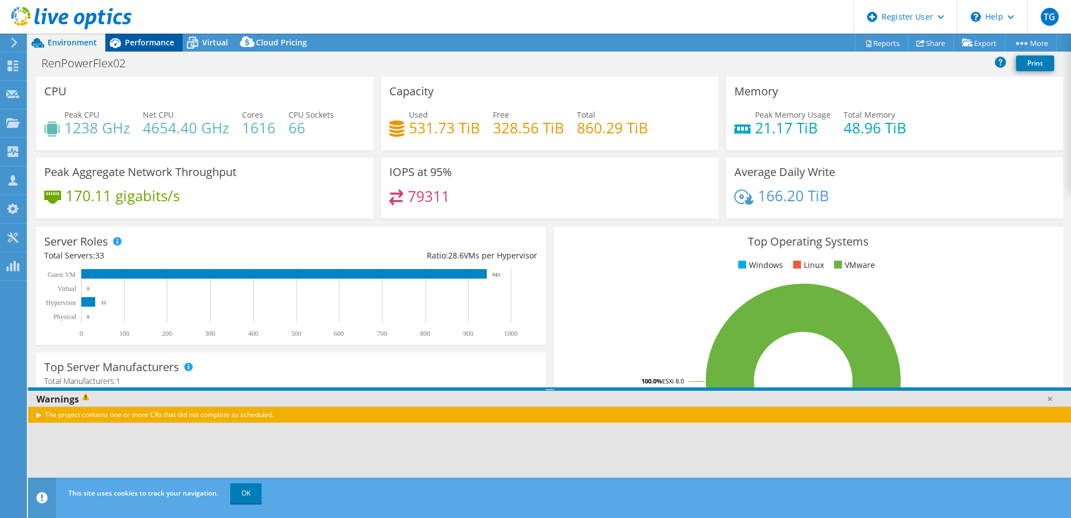
click at [149, 46] on span "Performance" at bounding box center [149, 42] width 49 height 11
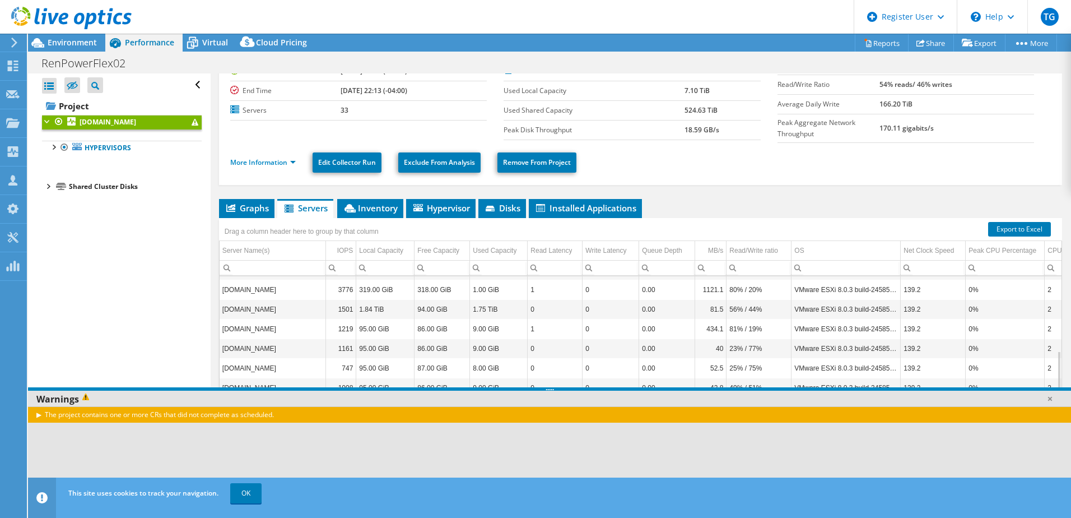
click at [43, 193] on li "Shared Cluster Disks powerflex-REN-Cluster-ds-1 powerflex-REN-Cluster-ds-1 | [D…" at bounding box center [122, 186] width 160 height 13
click at [50, 185] on div at bounding box center [47, 185] width 11 height 11
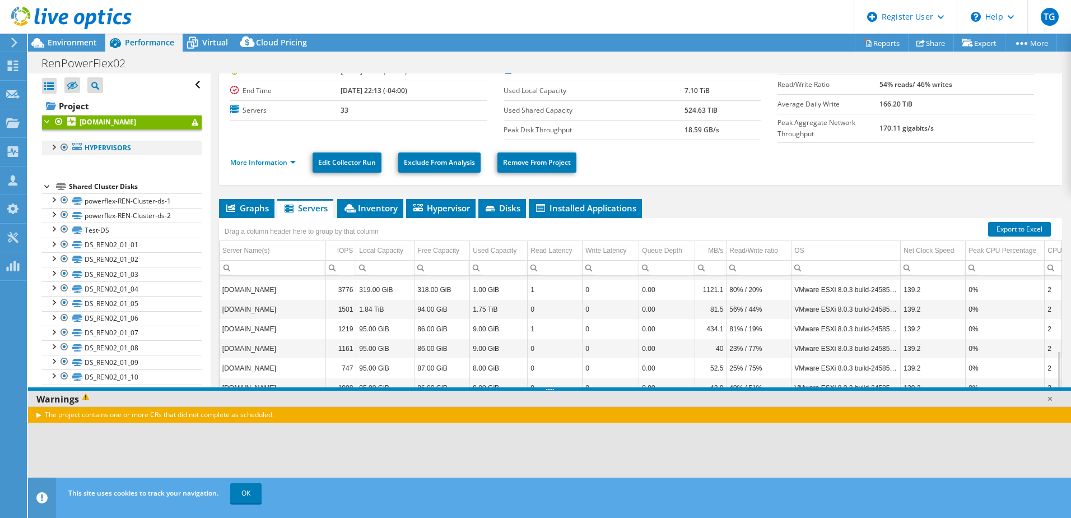
click at [53, 146] on div at bounding box center [53, 146] width 11 height 11
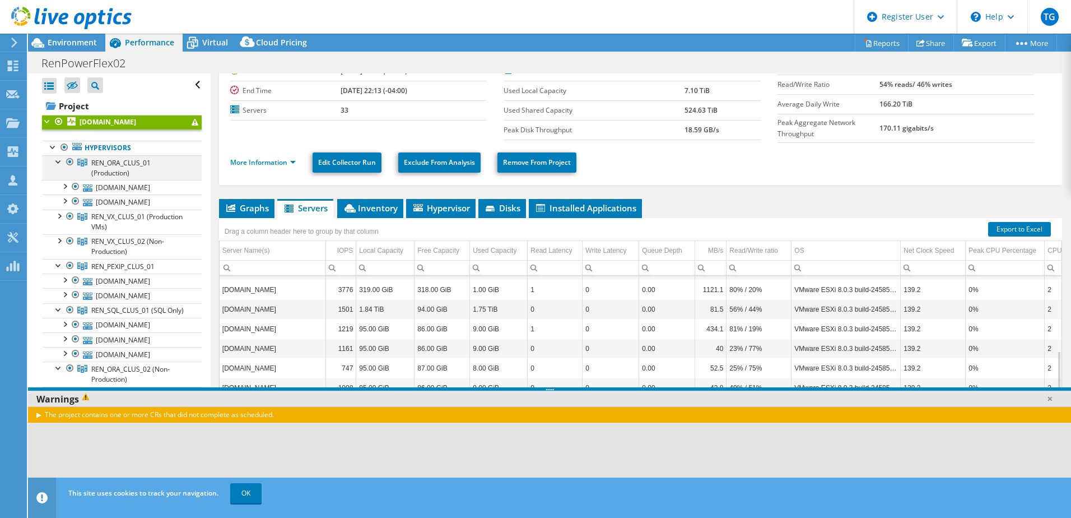
click at [57, 163] on div at bounding box center [58, 160] width 11 height 11
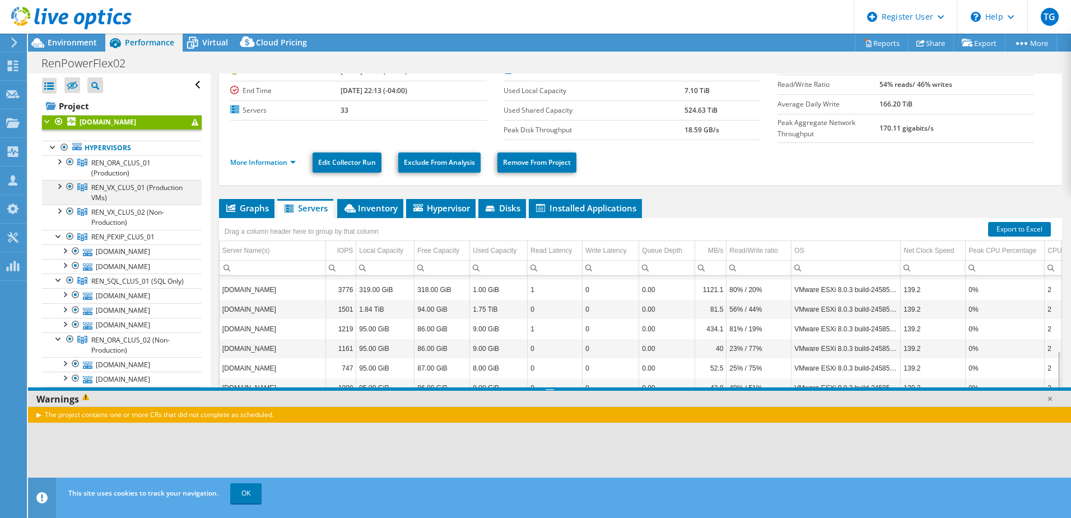
click at [58, 186] on div at bounding box center [58, 185] width 11 height 11
click at [60, 187] on div at bounding box center [58, 185] width 11 height 11
click at [54, 235] on div at bounding box center [58, 235] width 11 height 11
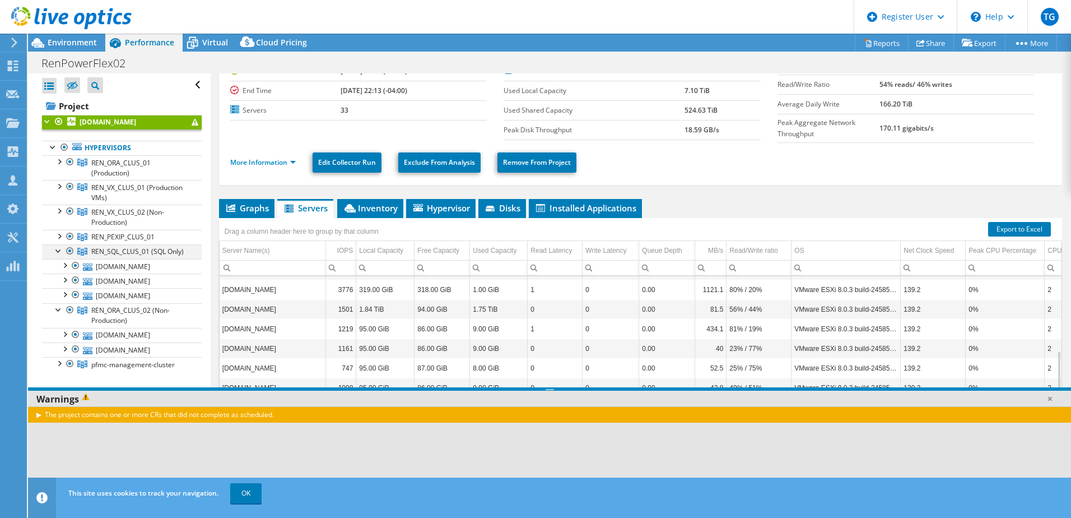
click at [58, 252] on div at bounding box center [58, 249] width 11 height 11
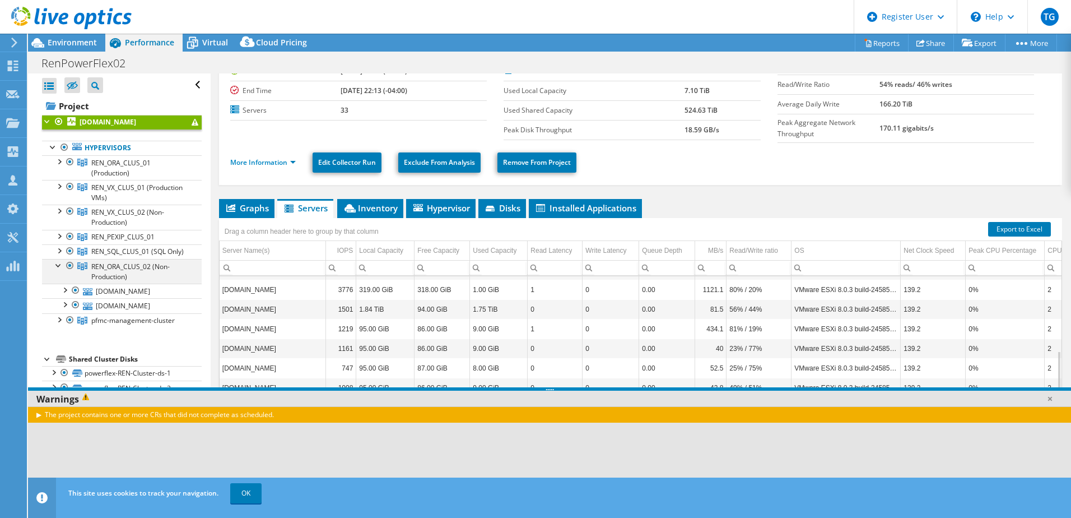
click at [54, 270] on div at bounding box center [58, 264] width 11 height 11
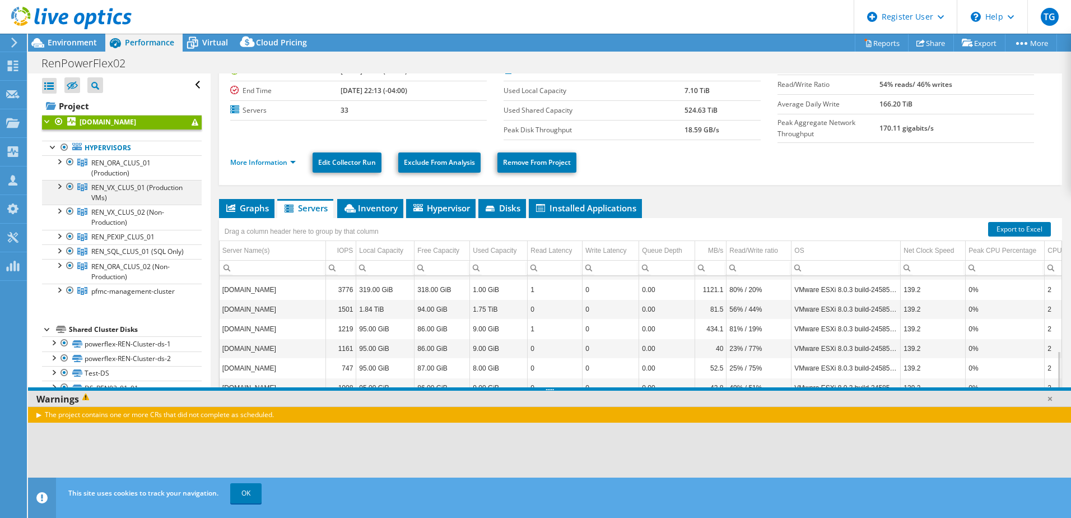
click at [68, 189] on div at bounding box center [69, 186] width 11 height 13
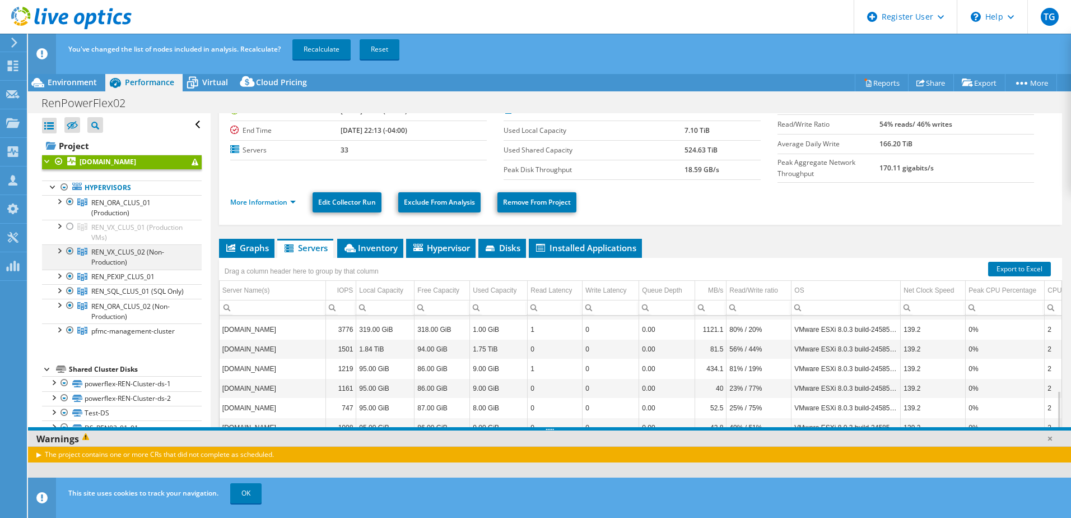
click at [71, 209] on ul "REN_ORA_CLUS_01 (Production) [DOMAIN_NAME] renvxresxi42-local-storage-1" at bounding box center [122, 266] width 160 height 143
click at [68, 253] on div at bounding box center [69, 250] width 11 height 13
click at [71, 277] on div at bounding box center [69, 275] width 11 height 13
click at [71, 289] on div at bounding box center [69, 290] width 11 height 13
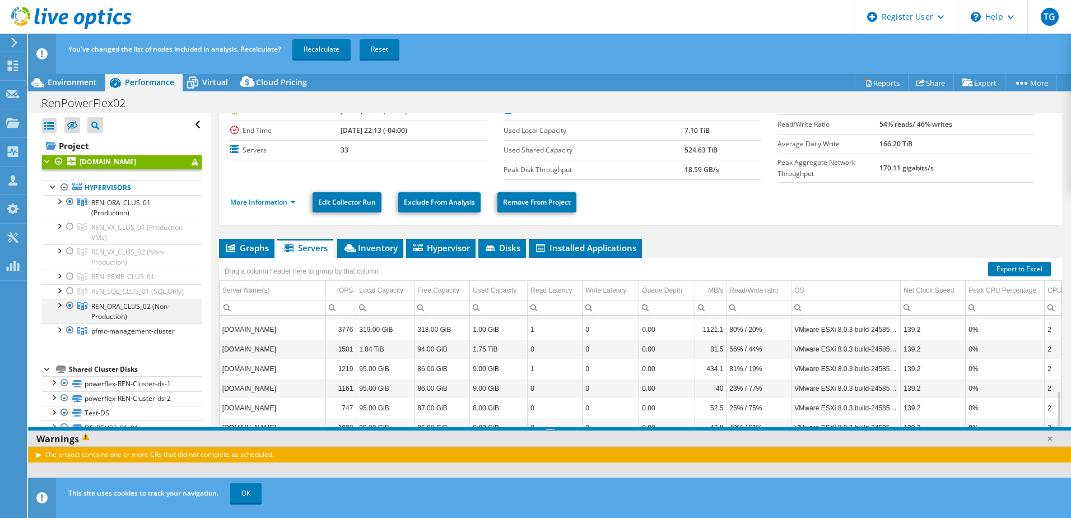
click at [72, 312] on div at bounding box center [69, 305] width 11 height 13
click at [71, 337] on div at bounding box center [69, 329] width 11 height 13
click at [327, 51] on link "Recalculate" at bounding box center [321, 49] width 58 height 20
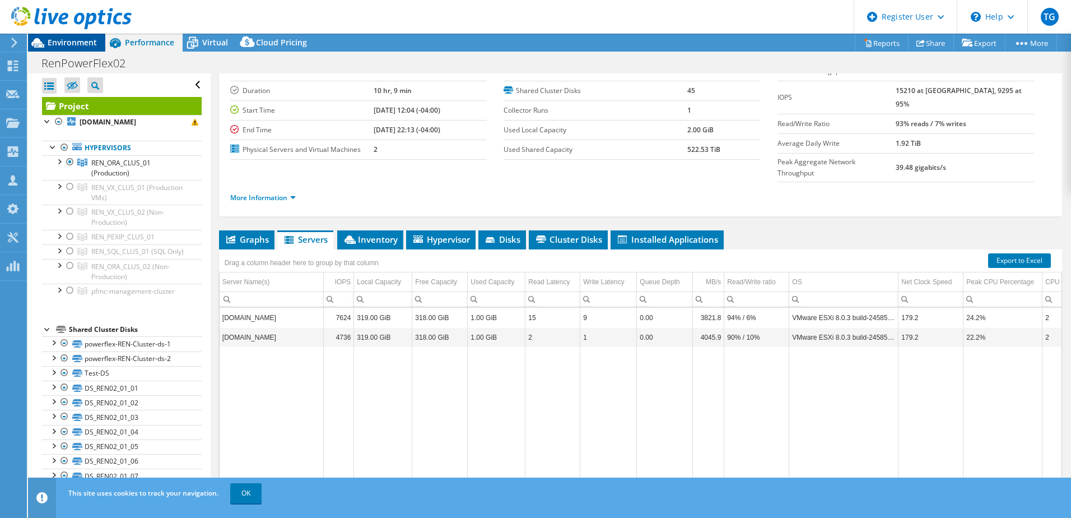
click at [83, 45] on span "Environment" at bounding box center [72, 42] width 49 height 11
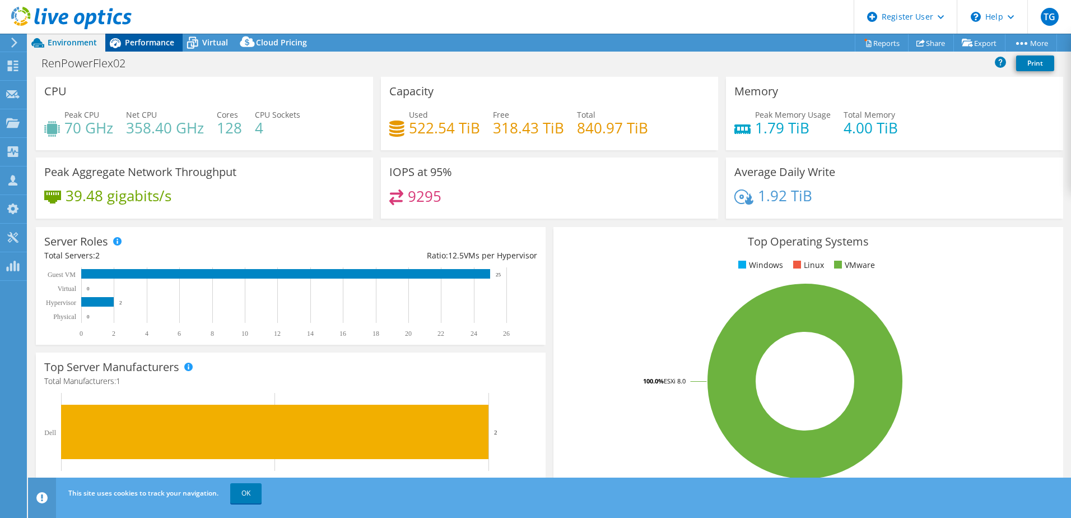
click at [164, 44] on span "Performance" at bounding box center [149, 42] width 49 height 11
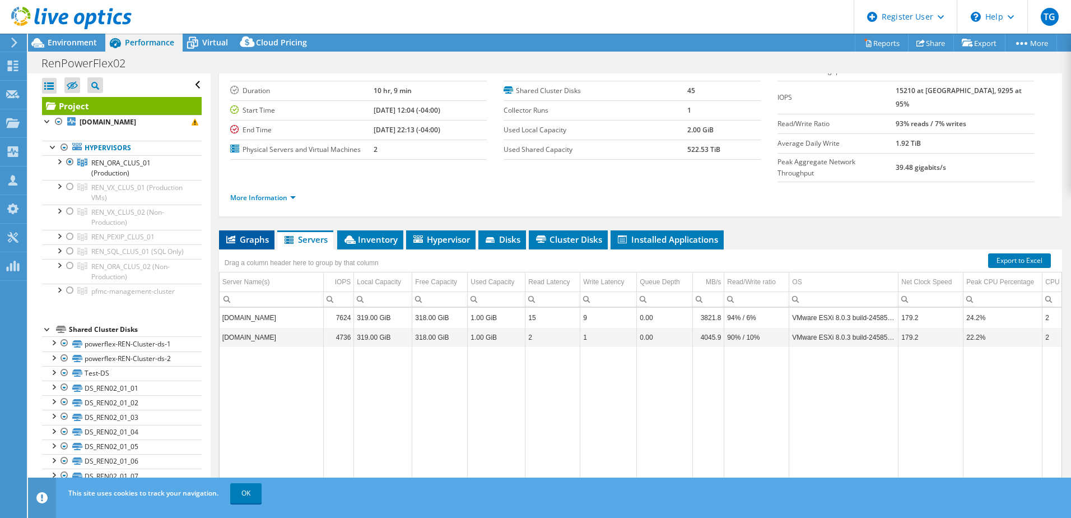
click at [260, 234] on span "Graphs" at bounding box center [247, 239] width 44 height 11
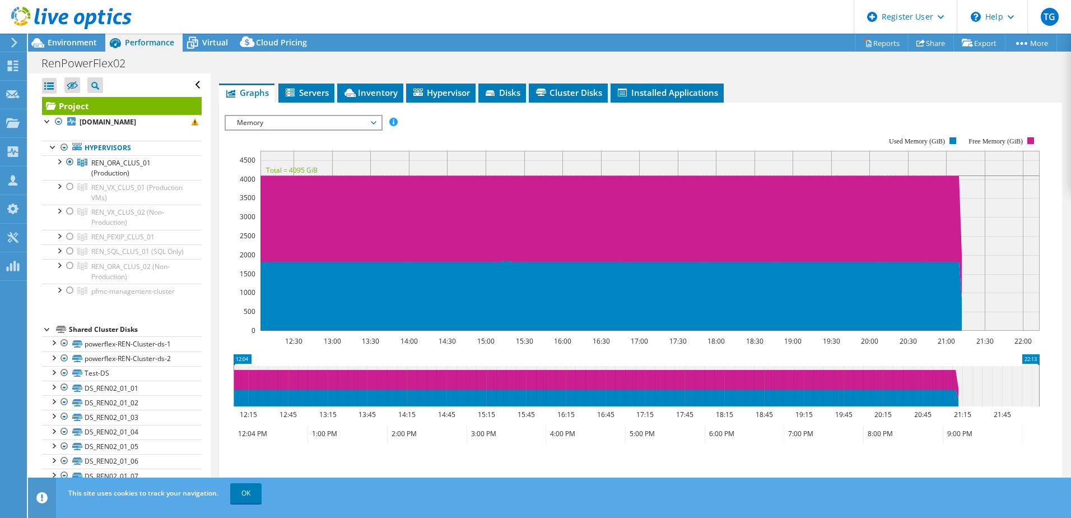
scroll to position [121, 0]
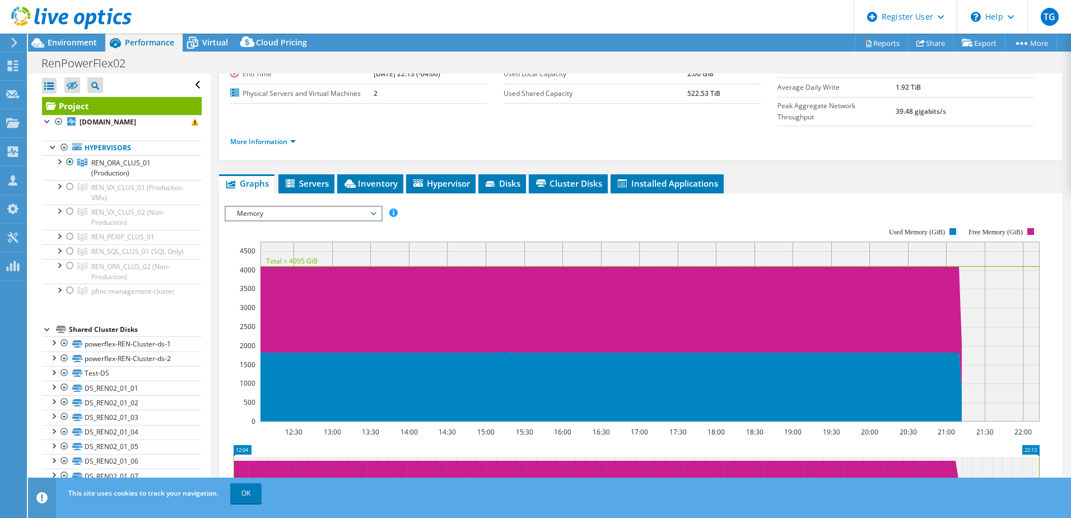
click at [376, 212] on icon at bounding box center [374, 213] width 6 height 3
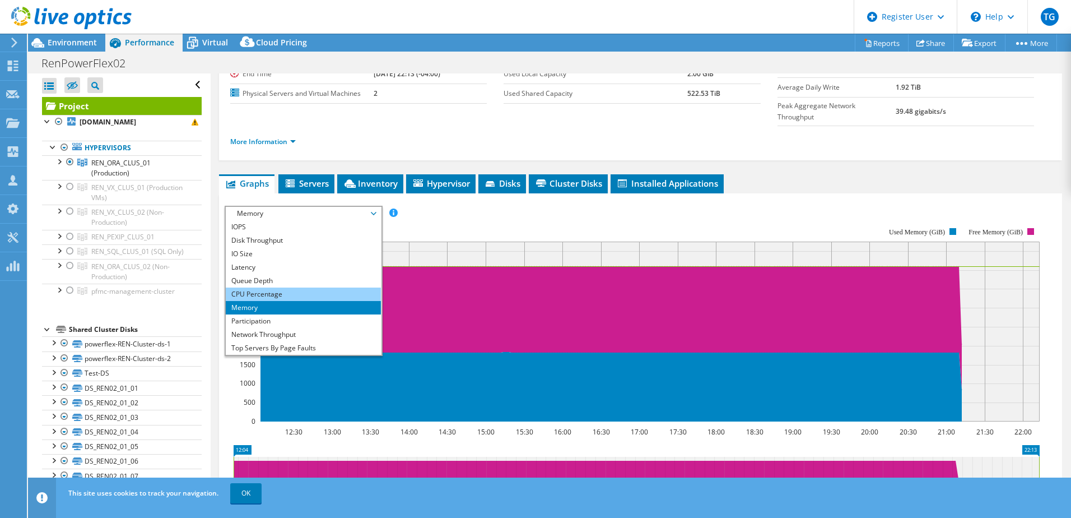
click at [275, 287] on li "CPU Percentage" at bounding box center [303, 293] width 155 height 13
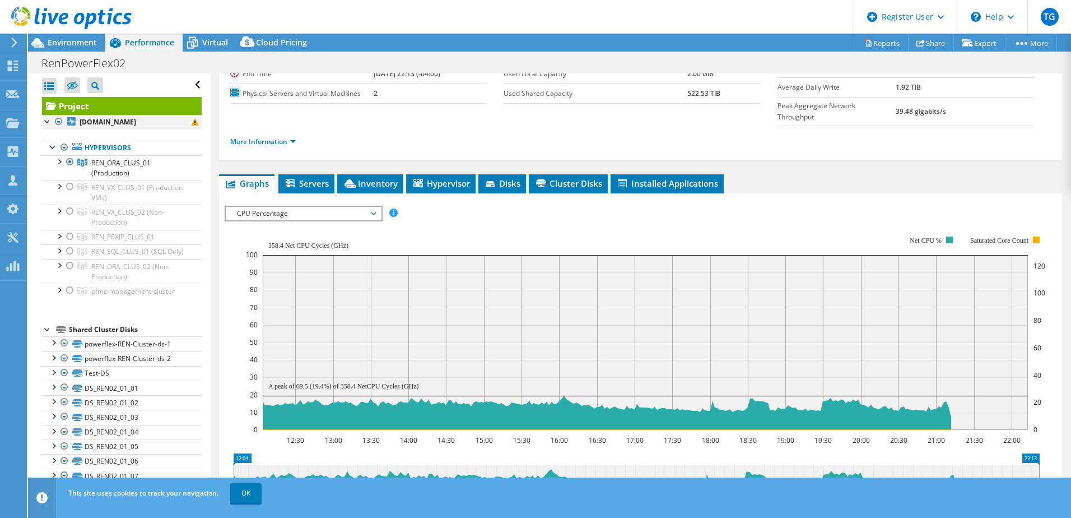
click at [59, 124] on div at bounding box center [58, 121] width 11 height 13
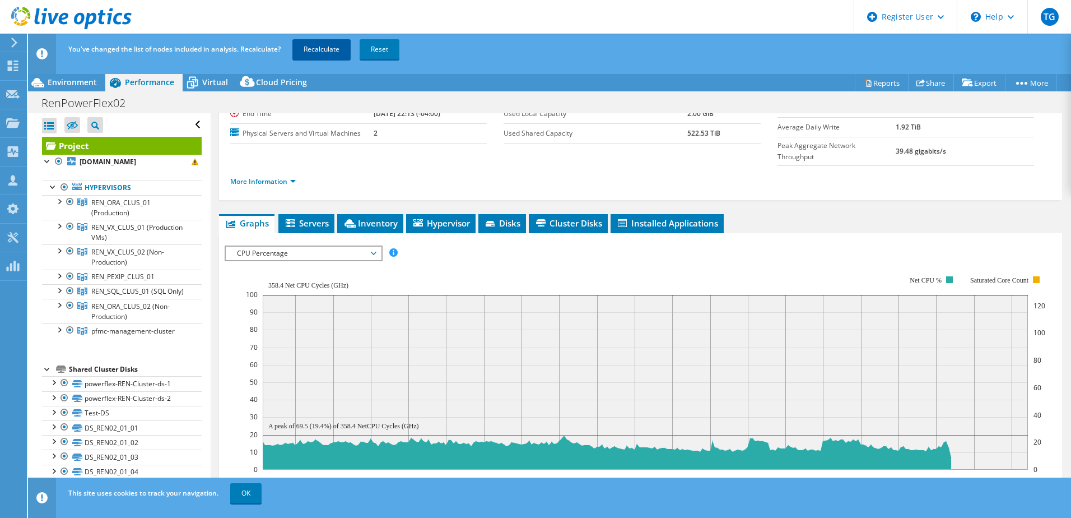
click at [318, 46] on link "Recalculate" at bounding box center [321, 49] width 58 height 20
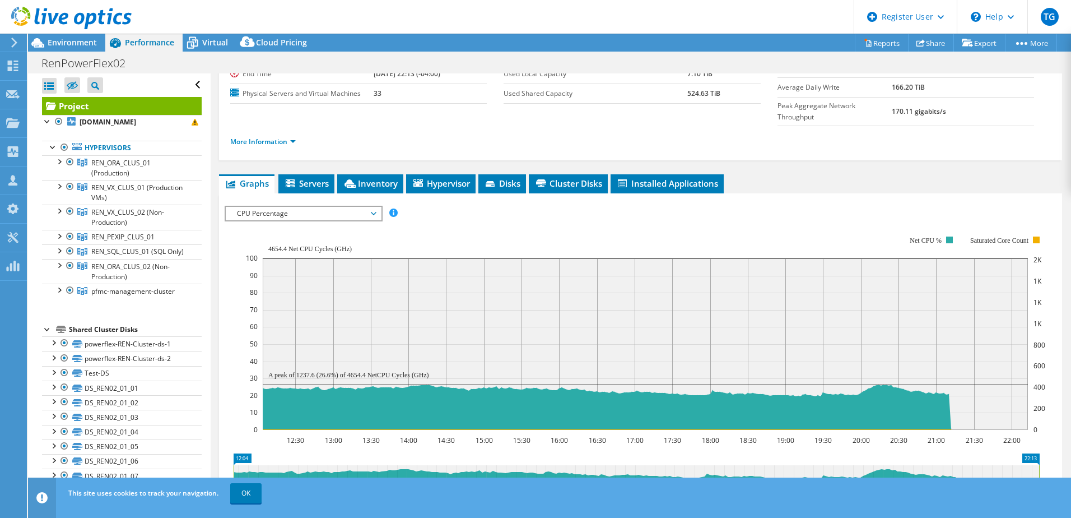
scroll to position [0, 0]
